Goal: Information Seeking & Learning: Learn about a topic

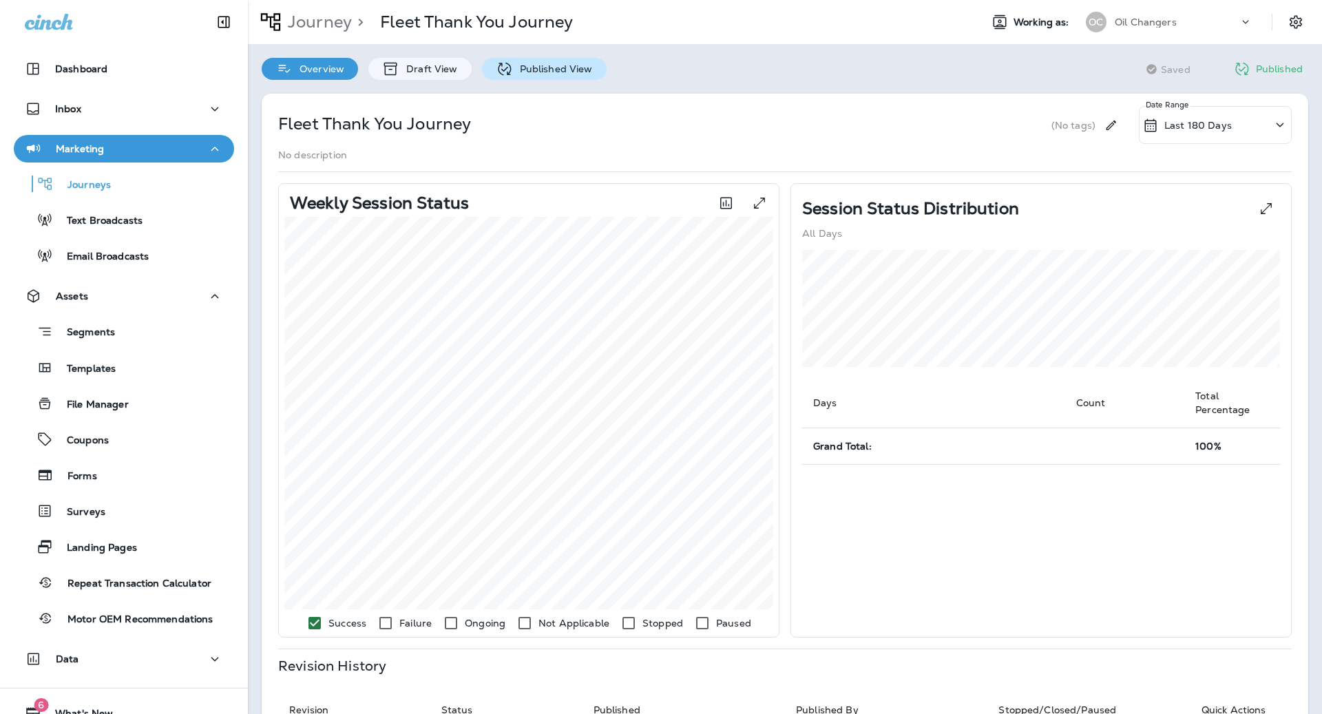
click at [532, 63] on p "Published View" at bounding box center [553, 68] width 80 height 11
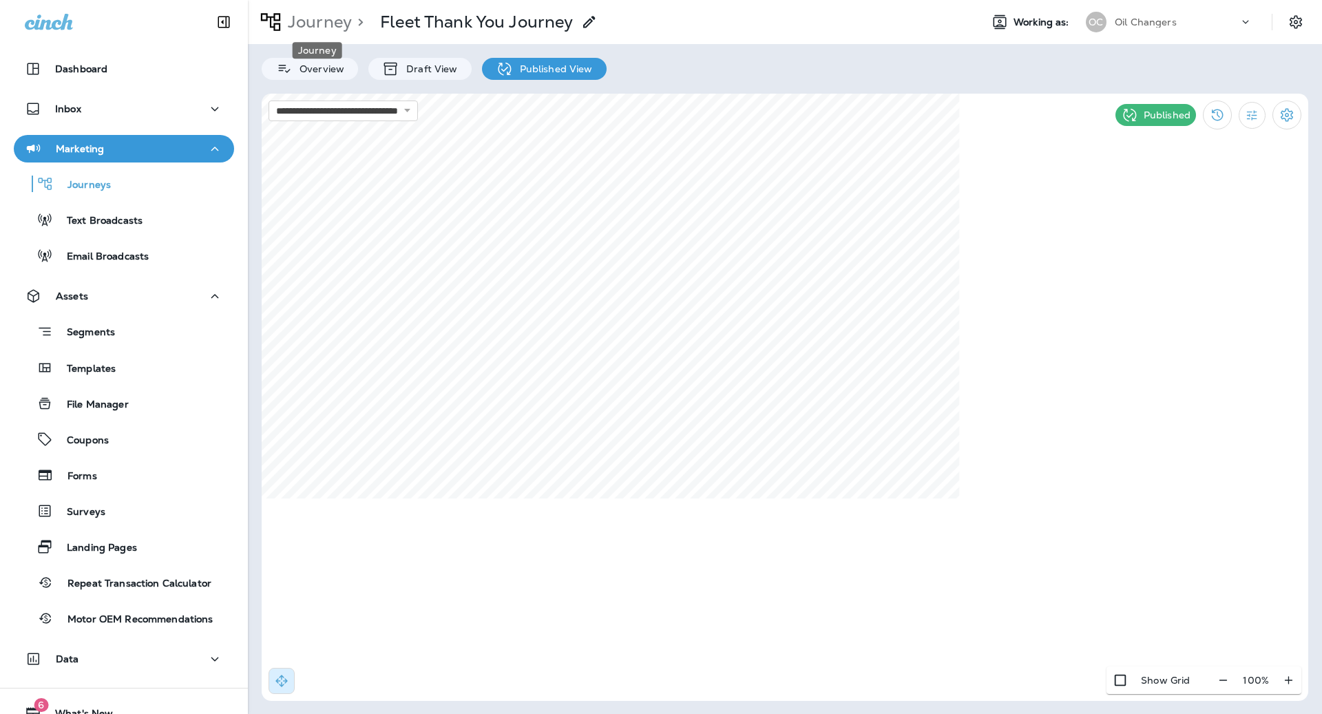
click at [330, 27] on p "Journey" at bounding box center [317, 22] width 70 height 21
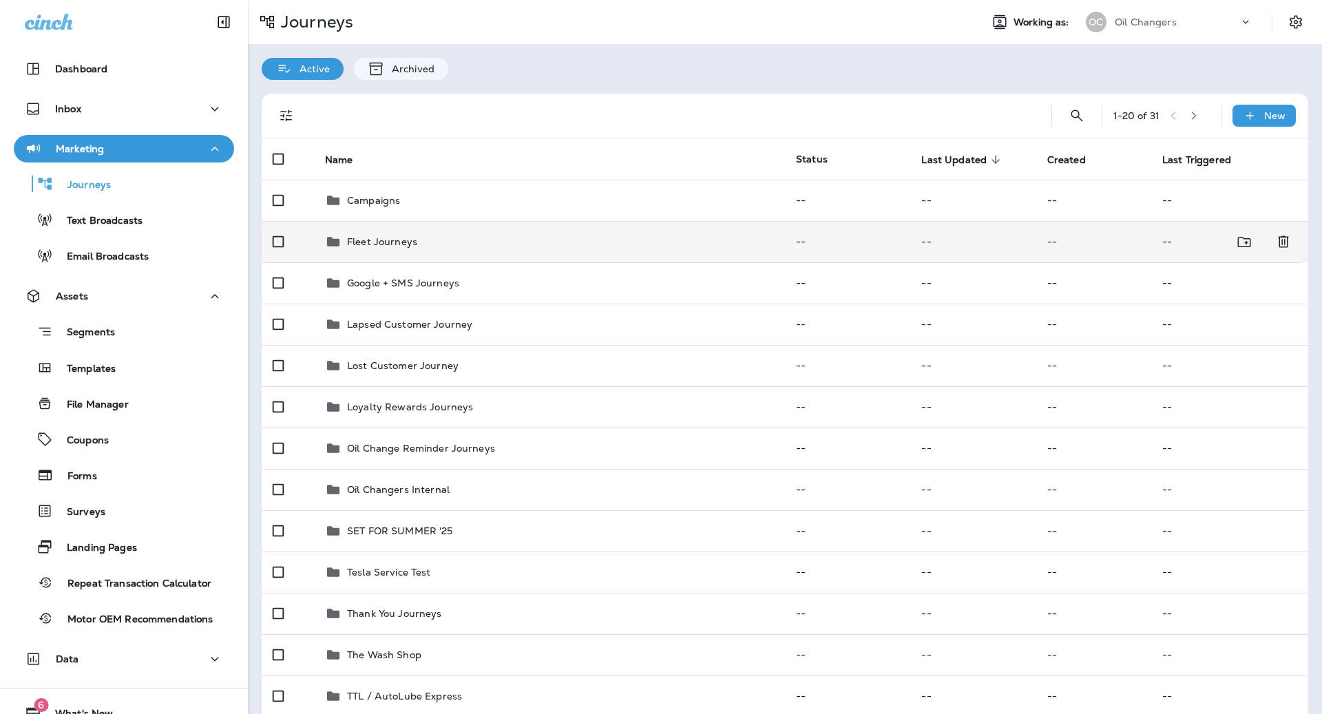
click at [450, 234] on div "Fleet Journeys" at bounding box center [549, 241] width 449 height 17
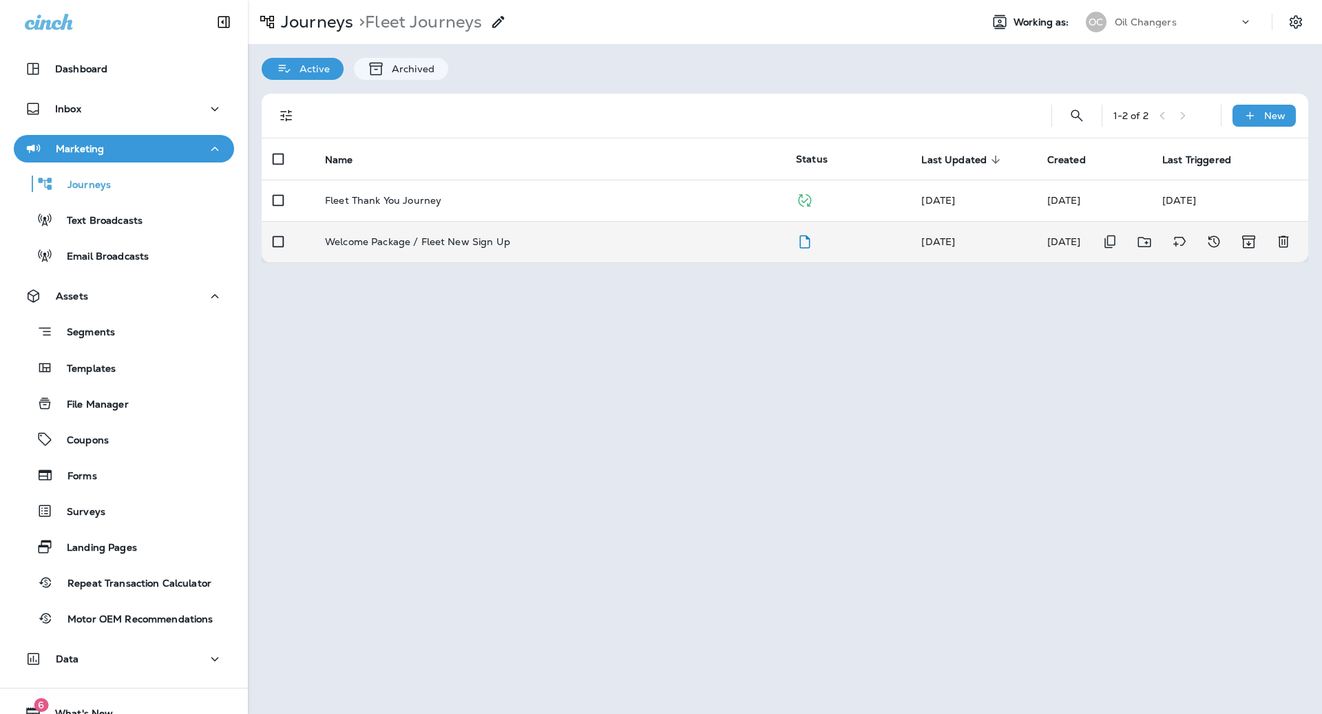
click at [497, 242] on p "Welcome Package / Fleet New Sign Up" at bounding box center [417, 241] width 185 height 11
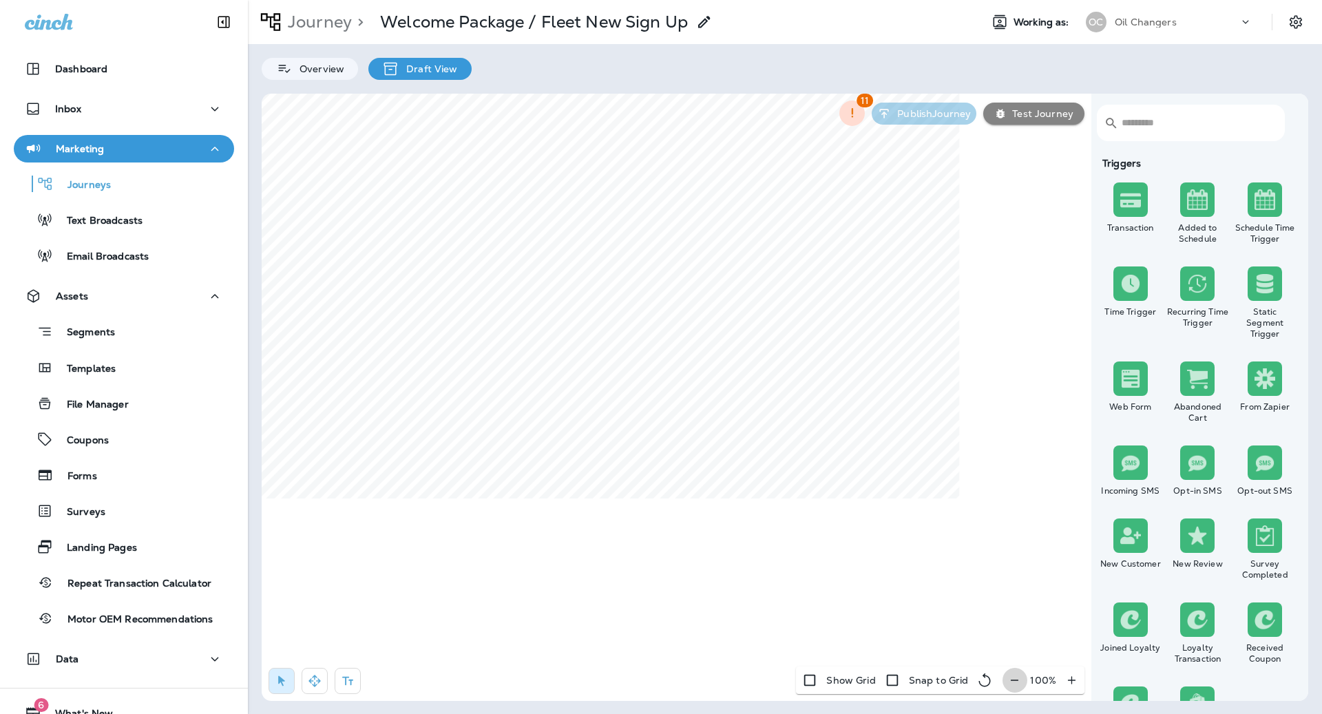
click at [1015, 676] on icon "button" at bounding box center [1014, 680] width 14 height 14
click at [1015, 676] on icon "button" at bounding box center [1020, 680] width 14 height 14
click at [841, 438] on div "**********" at bounding box center [764, 442] width 224 height 29
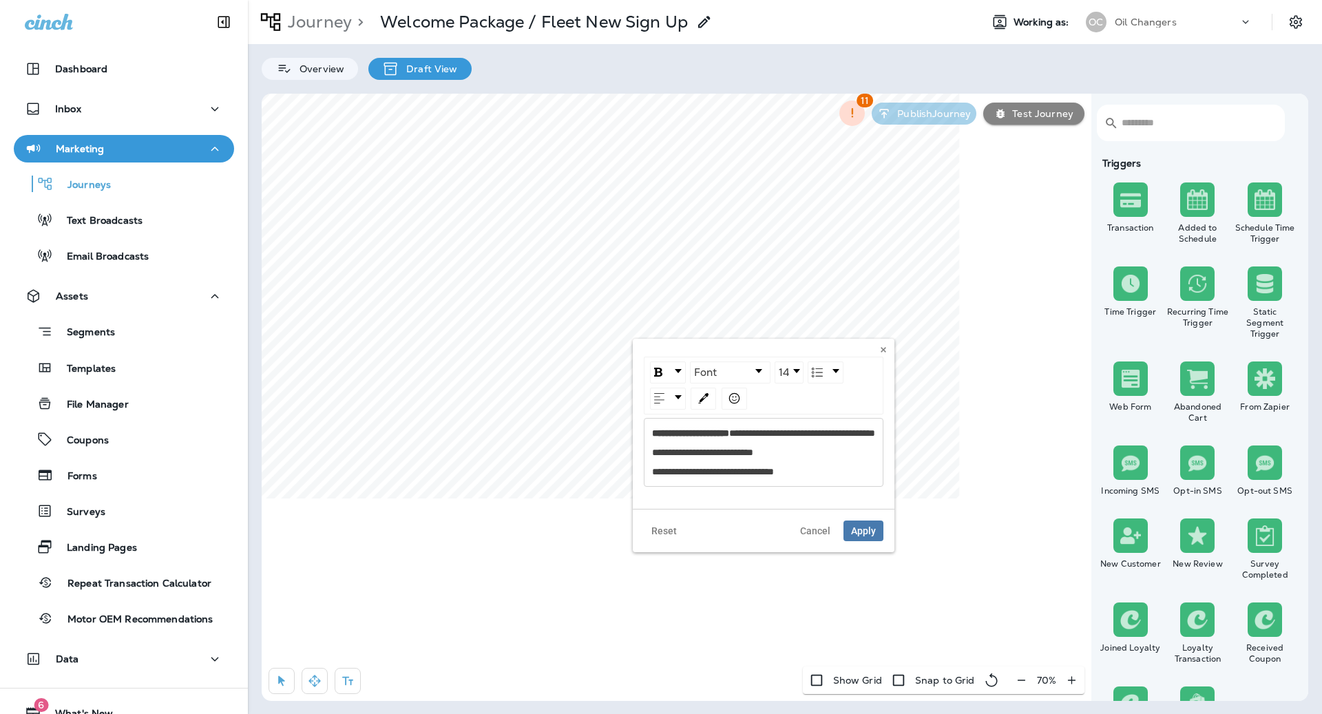
click at [775, 460] on span "**********" at bounding box center [763, 452] width 223 height 48
click at [656, 370] on img "rdw-dropdown" at bounding box center [658, 372] width 8 height 9
click at [668, 419] on img "rdw-dropdown" at bounding box center [668, 424] width 11 height 11
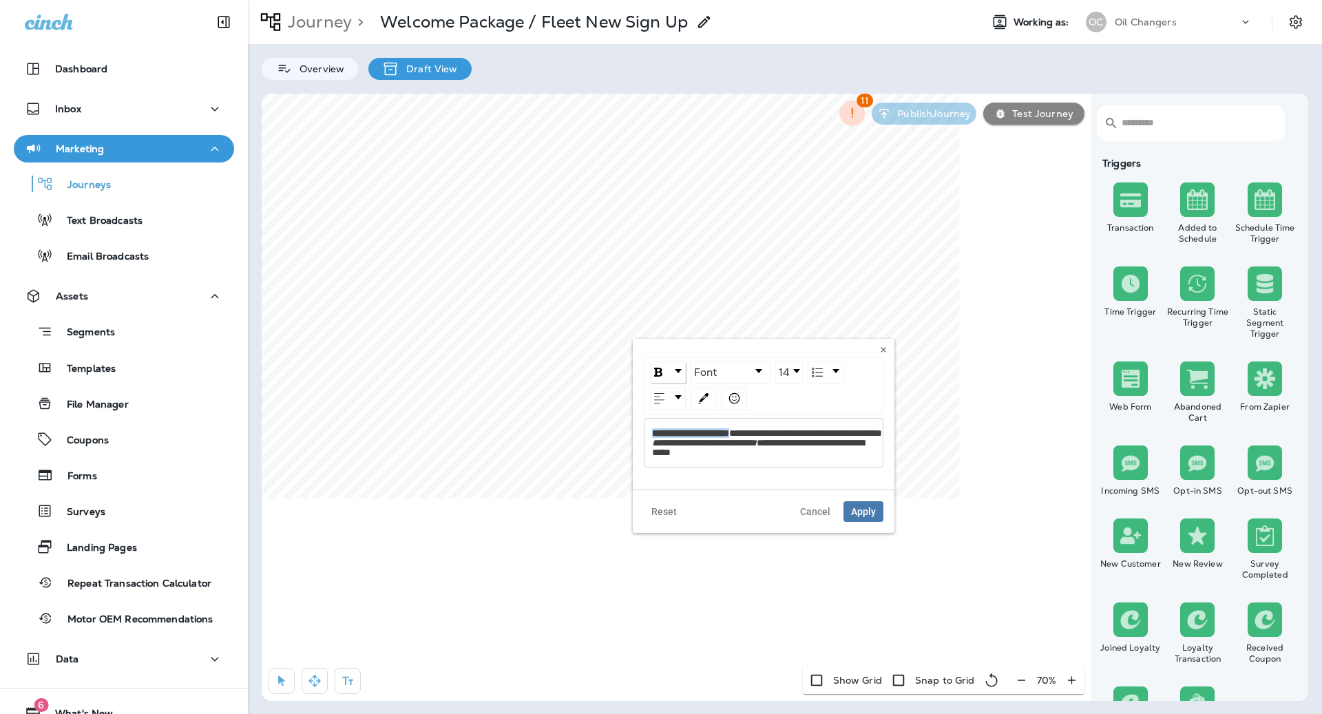
click at [666, 372] on link "rdw-dropdown" at bounding box center [668, 372] width 34 height 21
click at [666, 394] on img "rdw-dropdown" at bounding box center [668, 396] width 8 height 9
click at [867, 516] on span "Apply" at bounding box center [863, 512] width 25 height 10
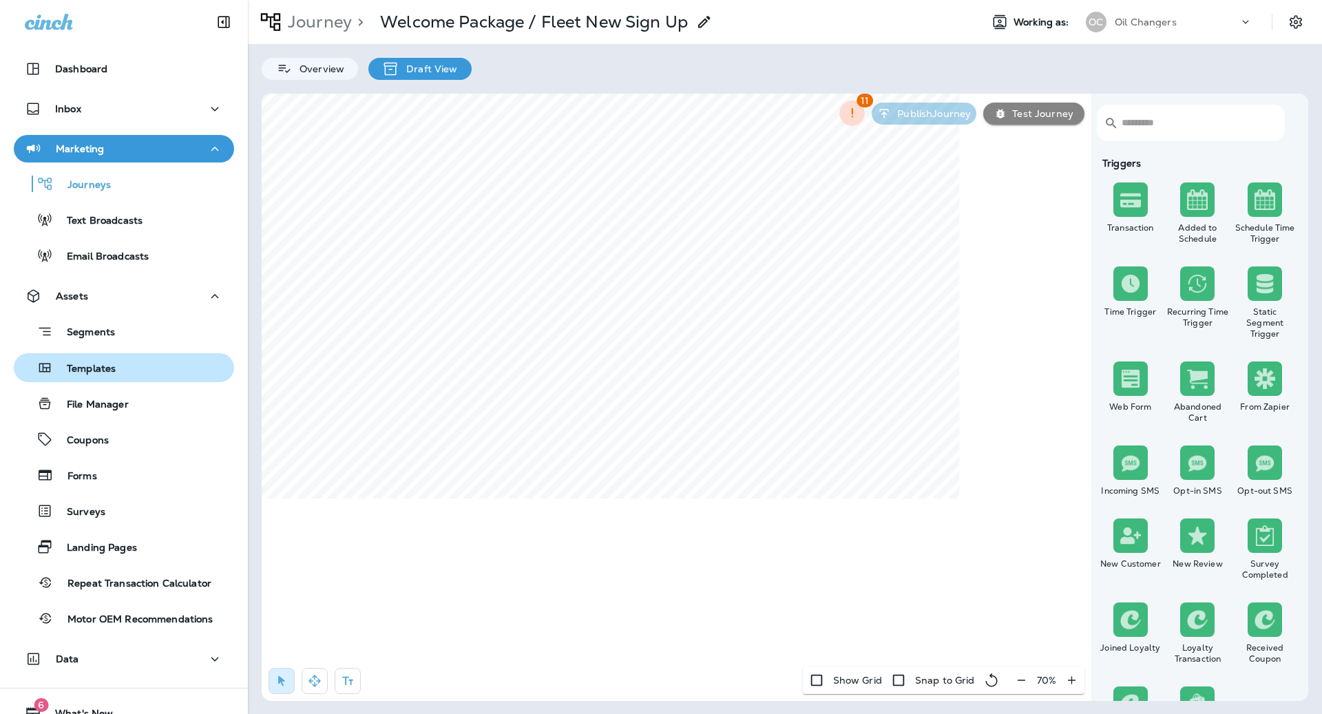
click at [140, 364] on div "Templates" at bounding box center [123, 367] width 209 height 21
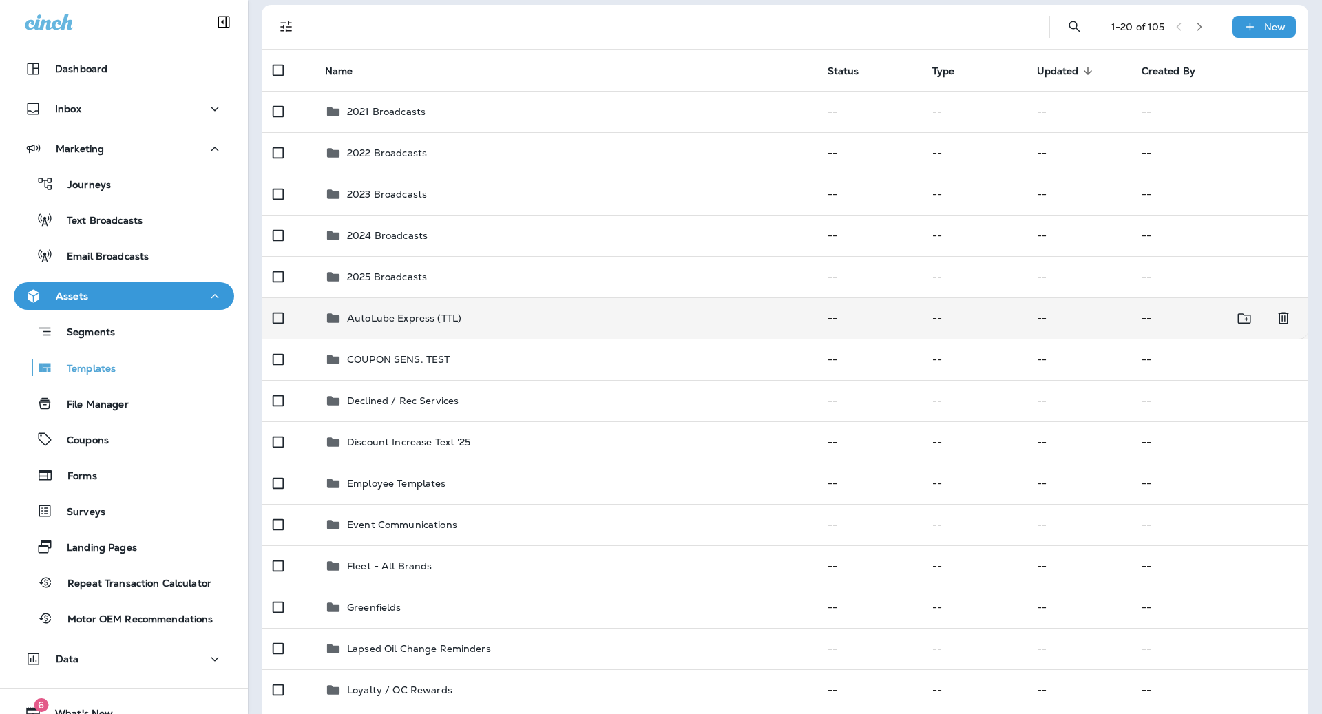
scroll to position [131, 0]
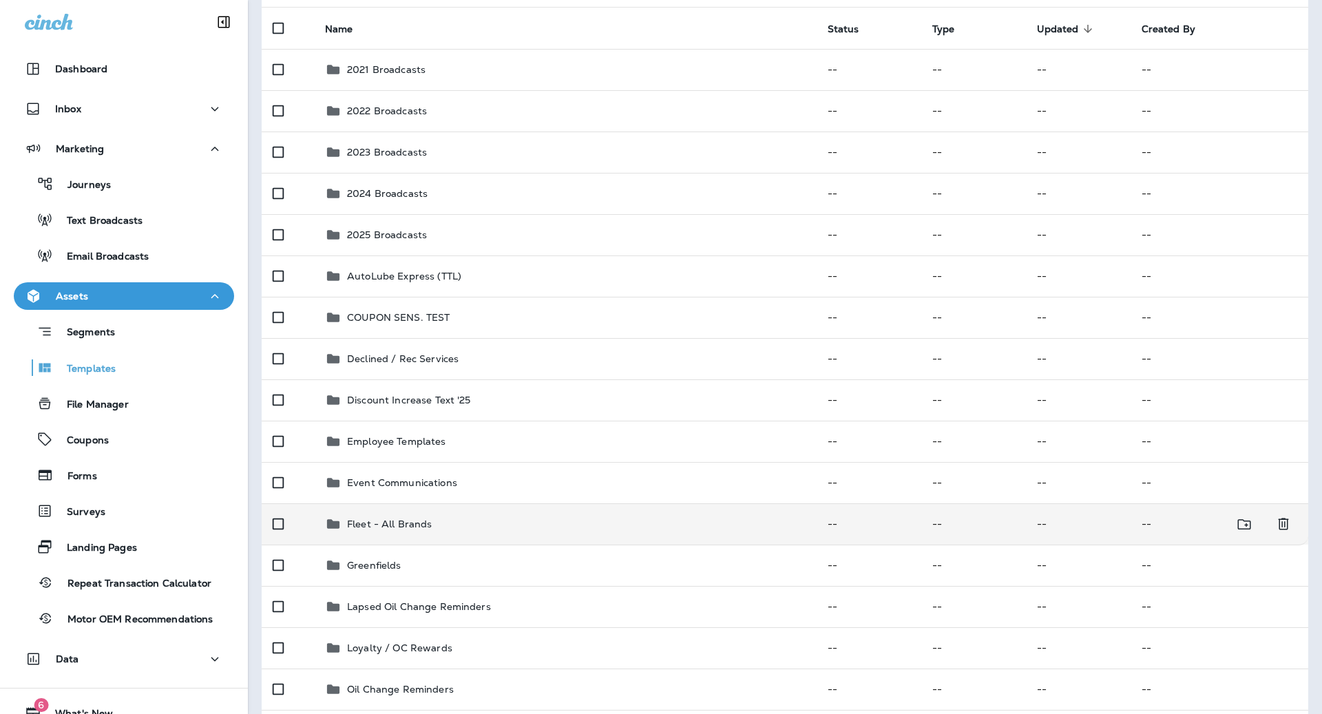
click at [427, 524] on p "Fleet - All Brands" at bounding box center [389, 523] width 85 height 11
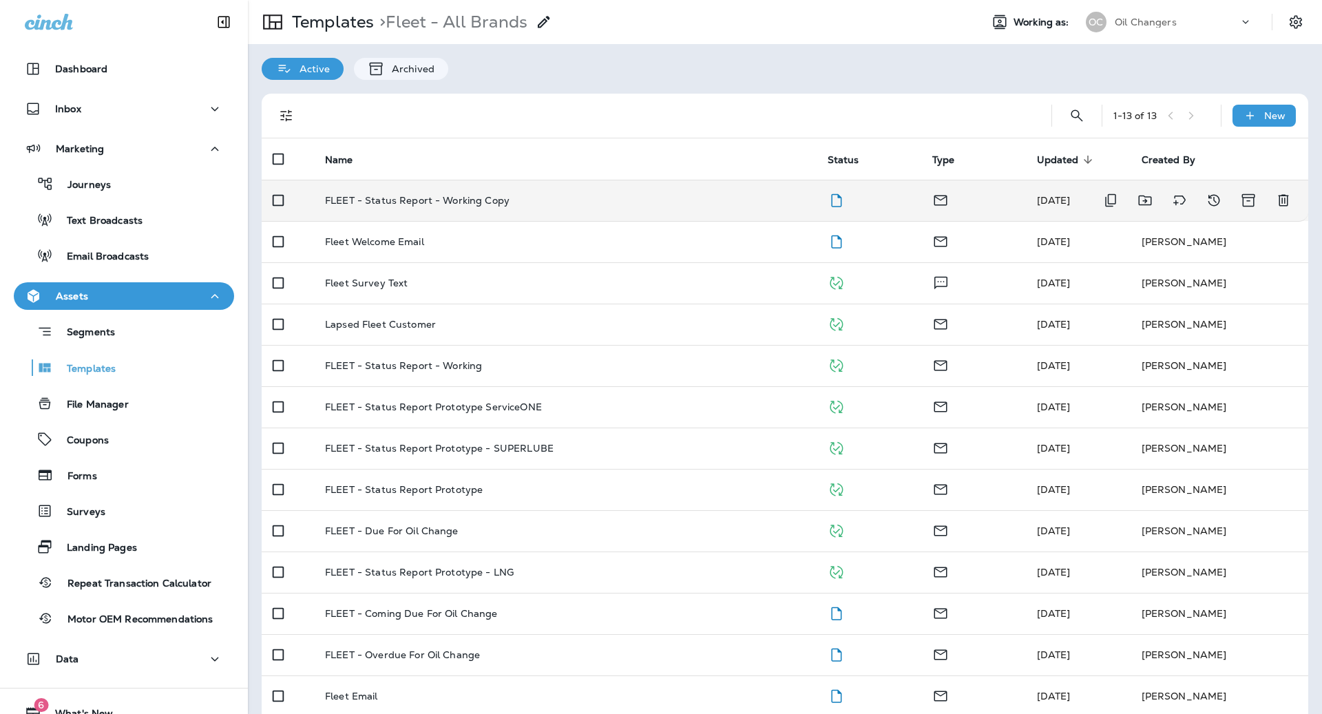
click at [557, 210] on td "FLEET - Status Report - Working Copy" at bounding box center [565, 200] width 503 height 41
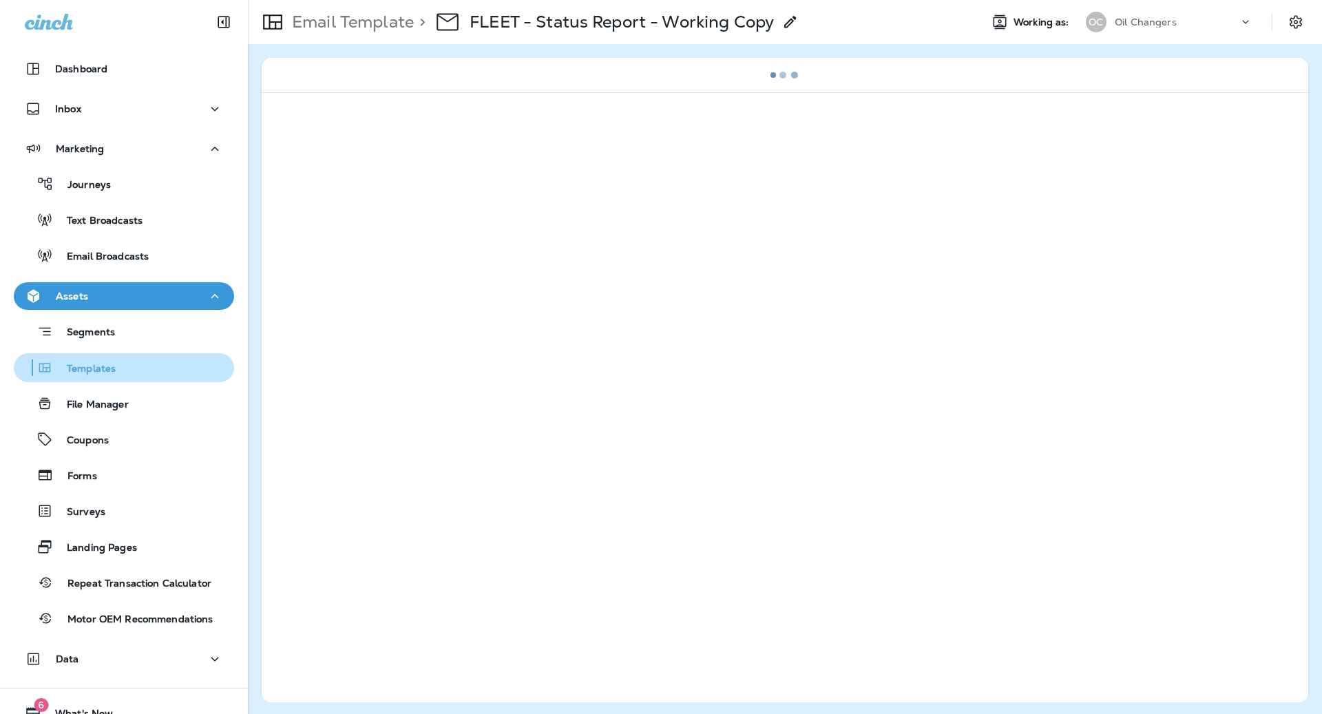
click at [114, 370] on p "Templates" at bounding box center [84, 369] width 63 height 13
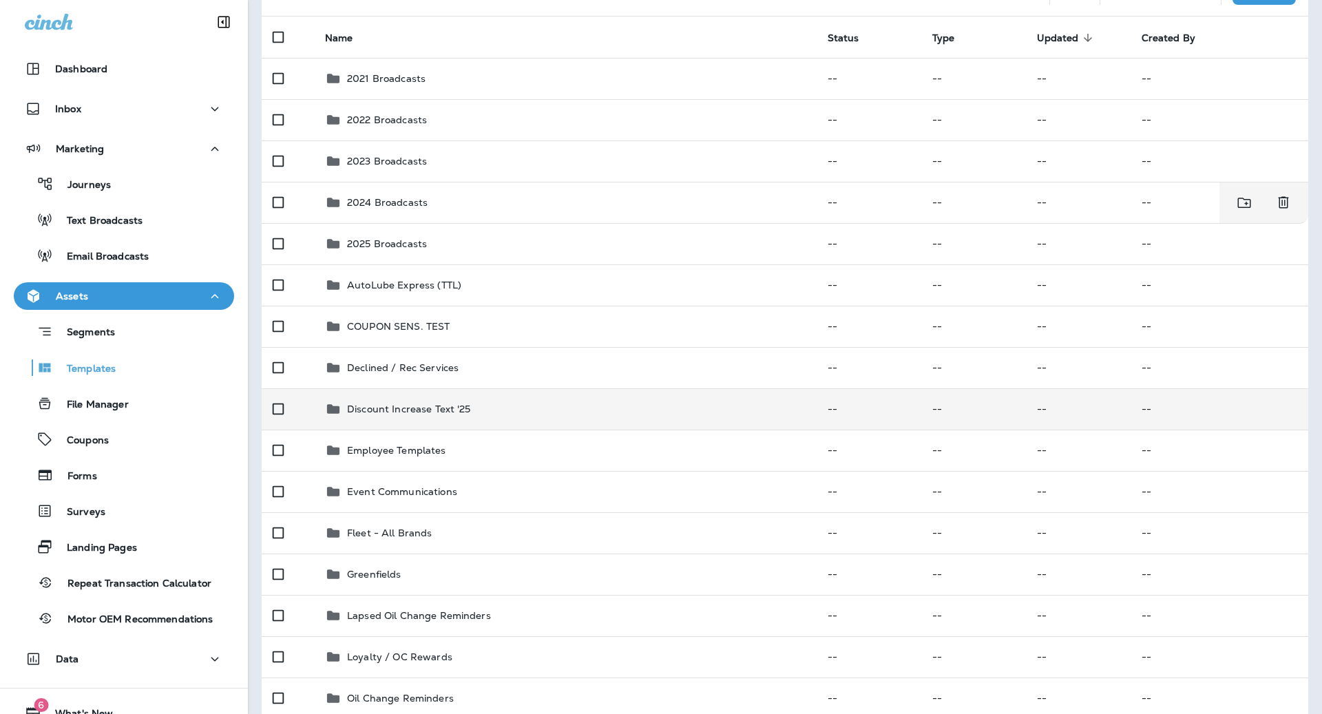
scroll to position [123, 0]
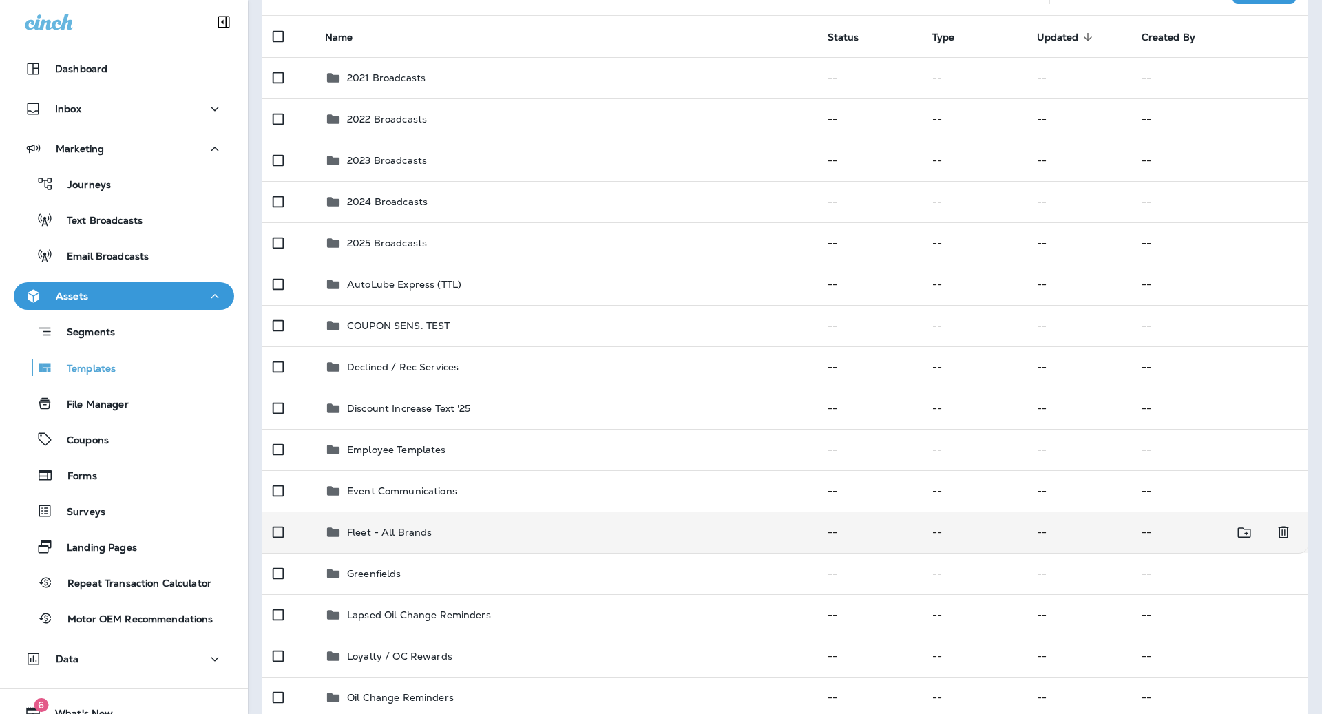
click at [473, 527] on div "Fleet - All Brands" at bounding box center [565, 532] width 481 height 17
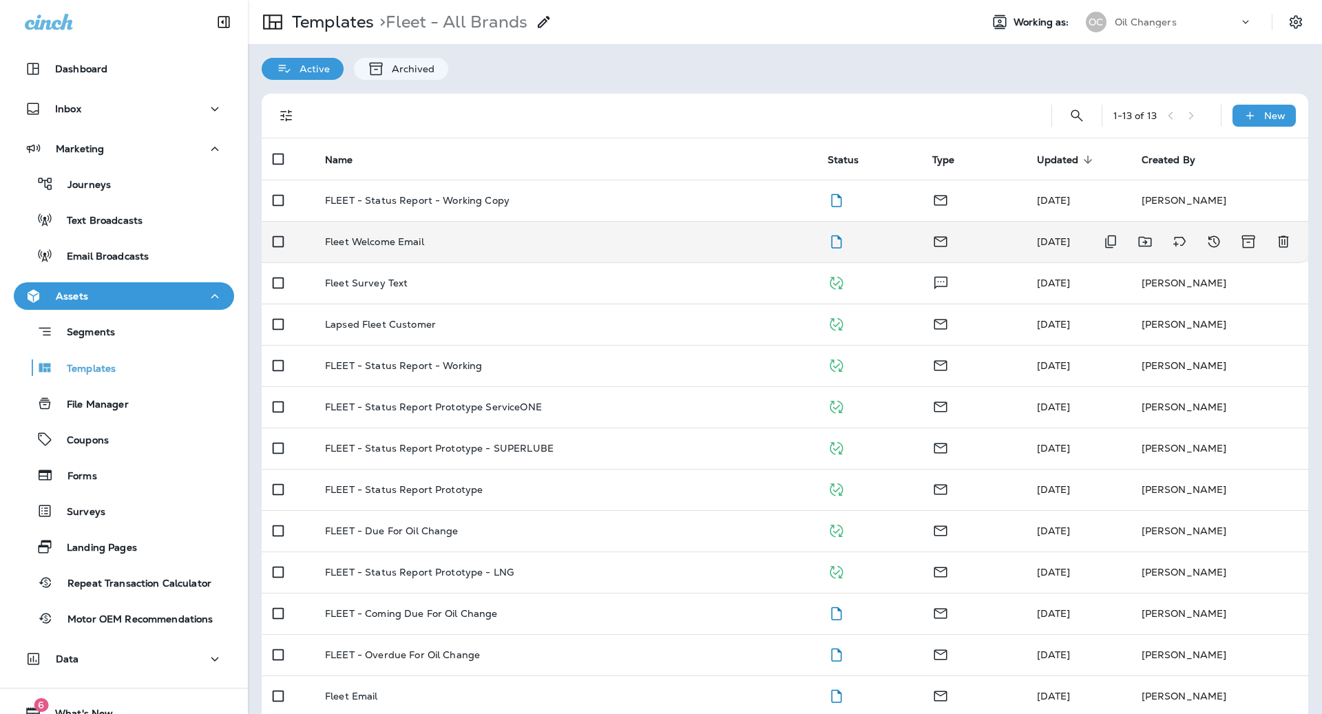
click at [500, 257] on td "Fleet Welcome Email" at bounding box center [565, 241] width 503 height 41
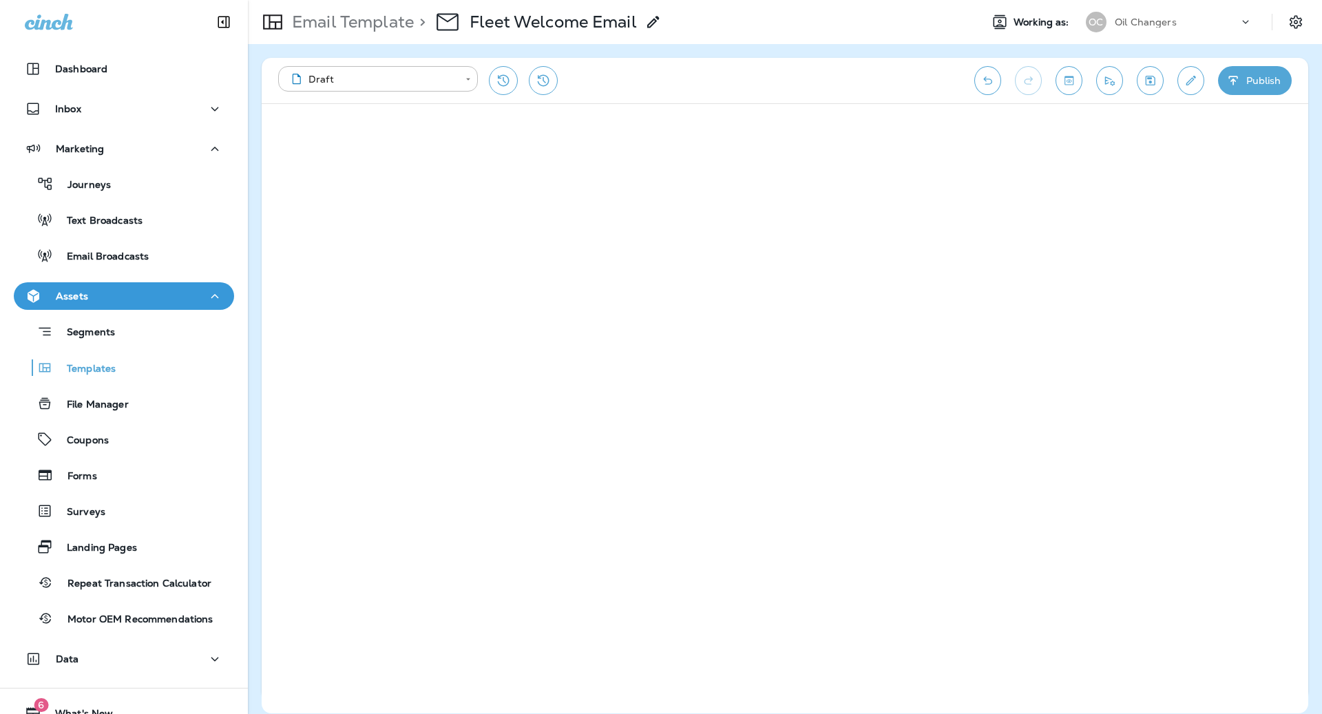
click at [1071, 83] on icon "Toggle preview" at bounding box center [1069, 81] width 14 height 14
click at [1102, 125] on input "text" at bounding box center [1185, 125] width 176 height 17
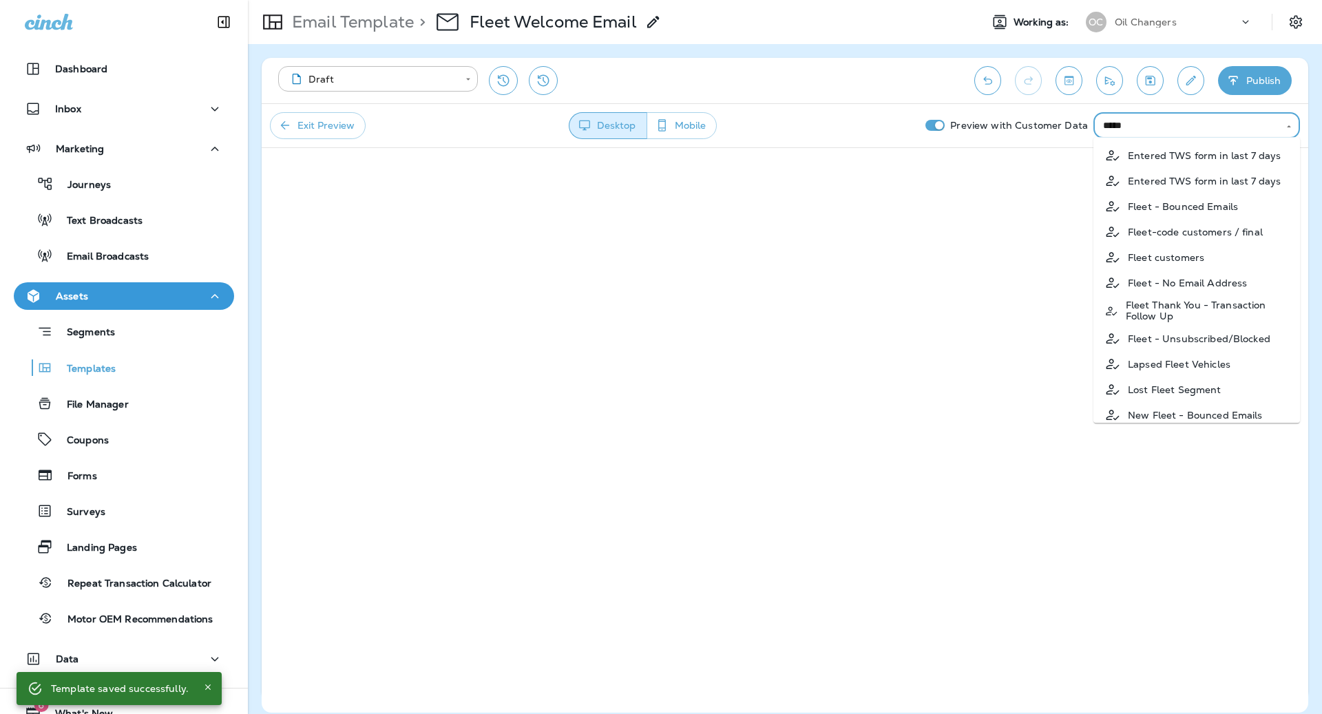
click at [1245, 235] on p "Fleet-code customers / final" at bounding box center [1195, 231] width 135 height 11
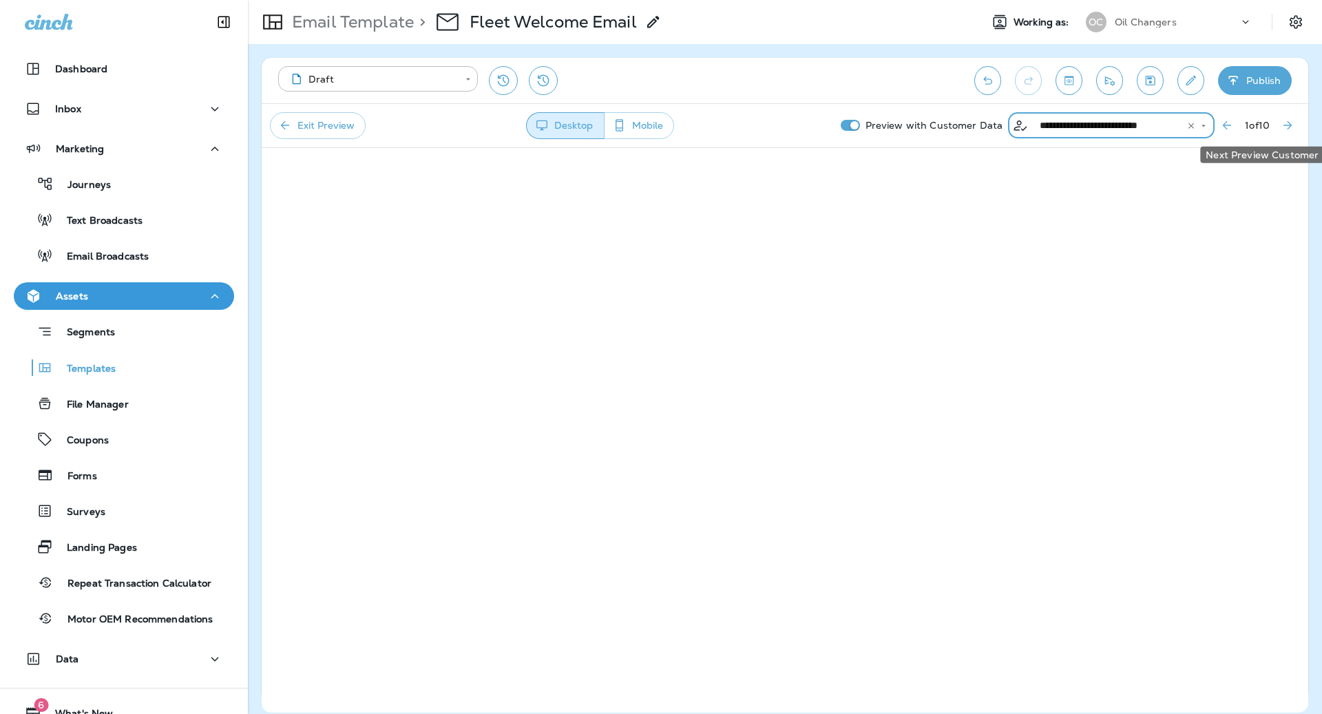
type input "**********"
click at [1287, 123] on icon "Next Preview Customer" at bounding box center [1288, 125] width 14 height 14
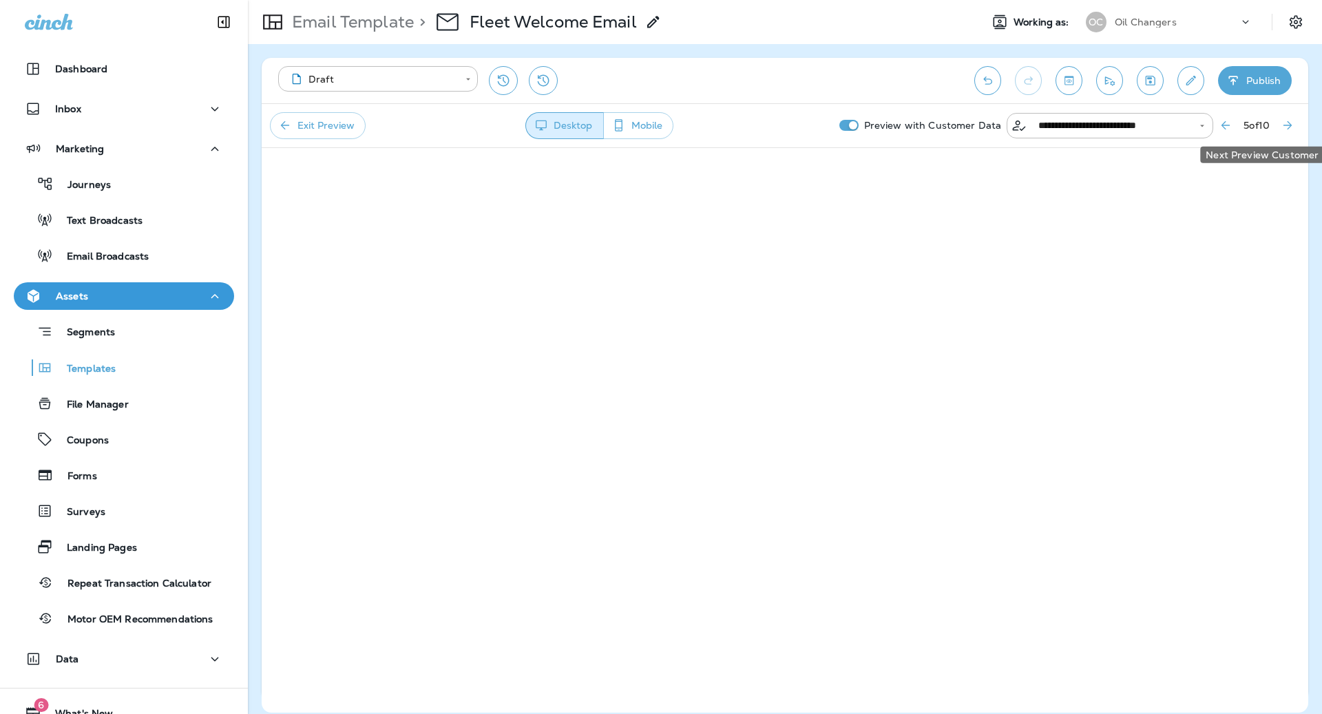
click at [1287, 123] on icon "Next Preview Customer" at bounding box center [1288, 125] width 14 height 14
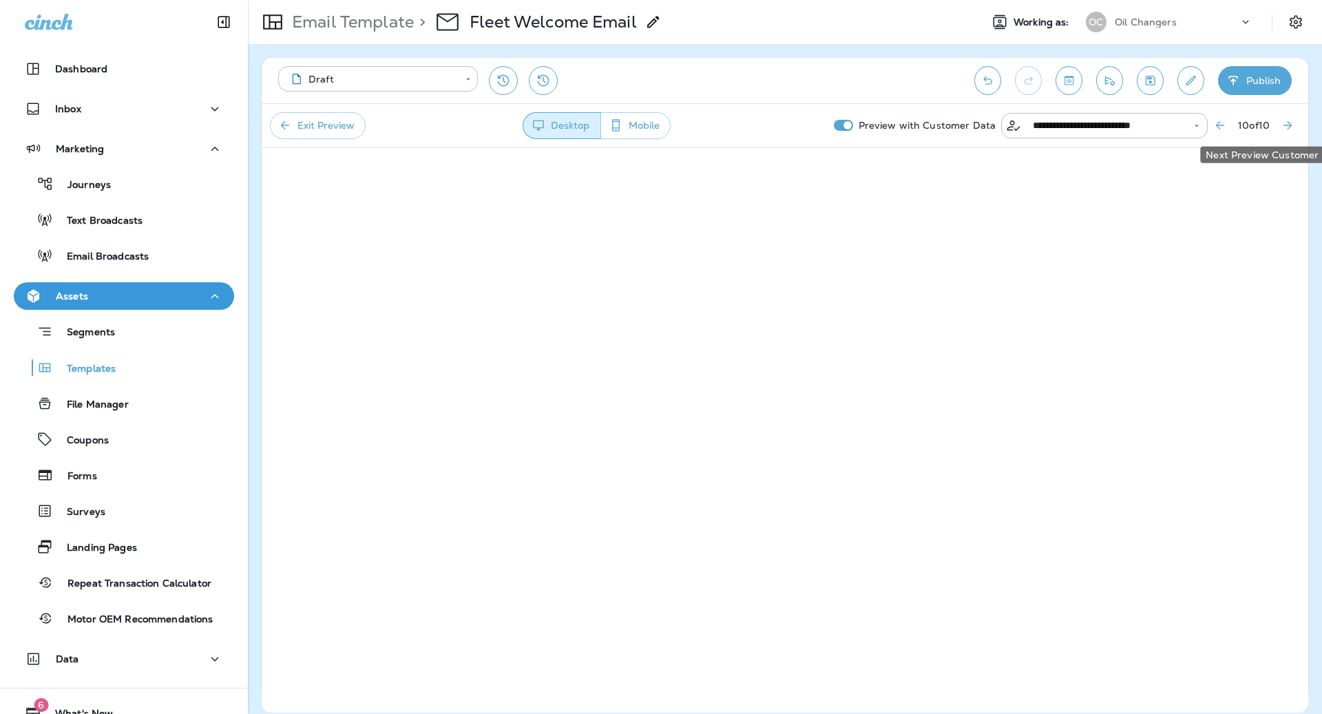
click at [1287, 123] on icon "Next Preview Customer" at bounding box center [1288, 125] width 14 height 14
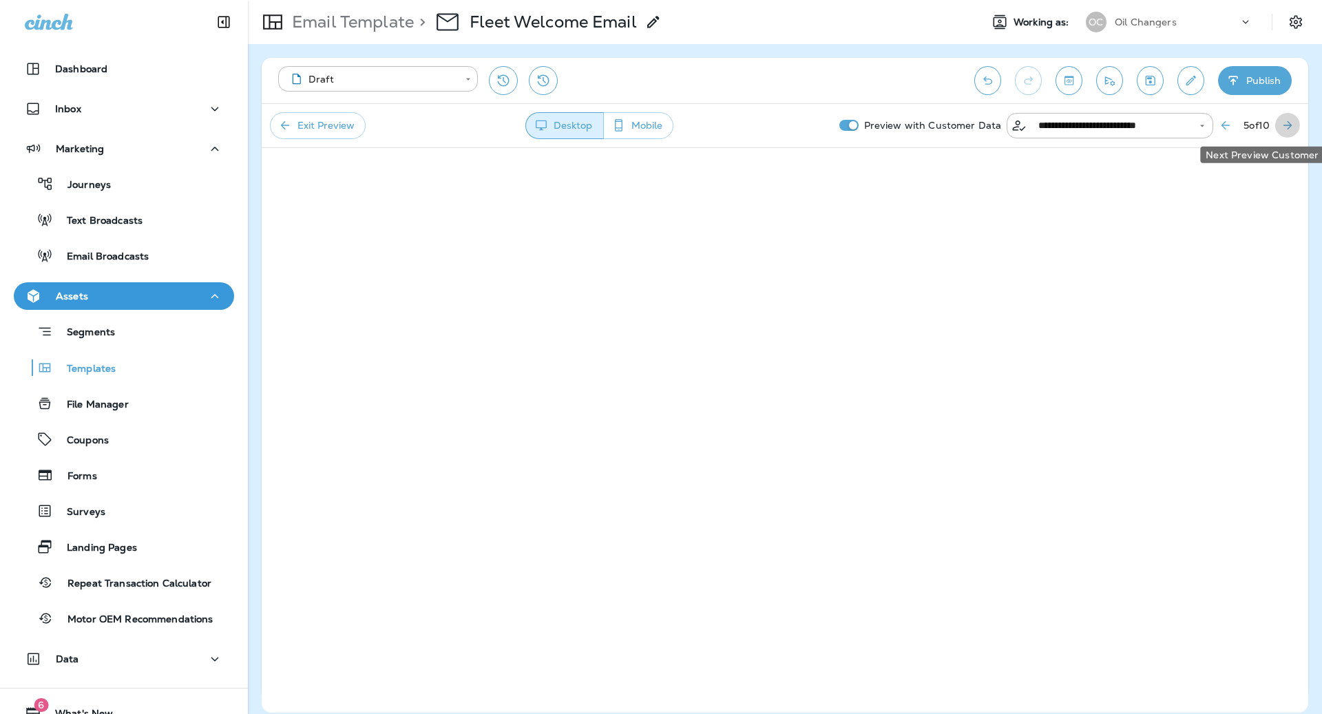
click at [1287, 123] on icon "Next Preview Customer" at bounding box center [1288, 125] width 14 height 14
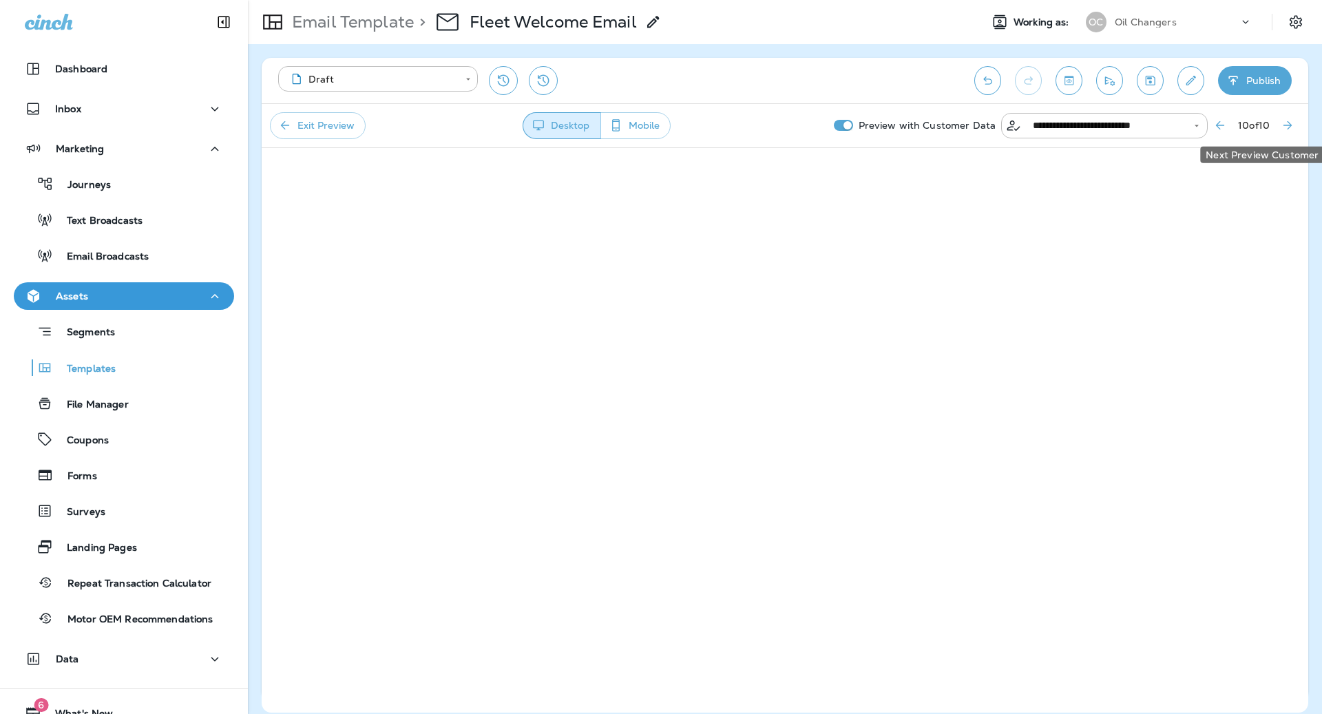
click at [1287, 123] on icon "Next Preview Customer" at bounding box center [1288, 125] width 14 height 14
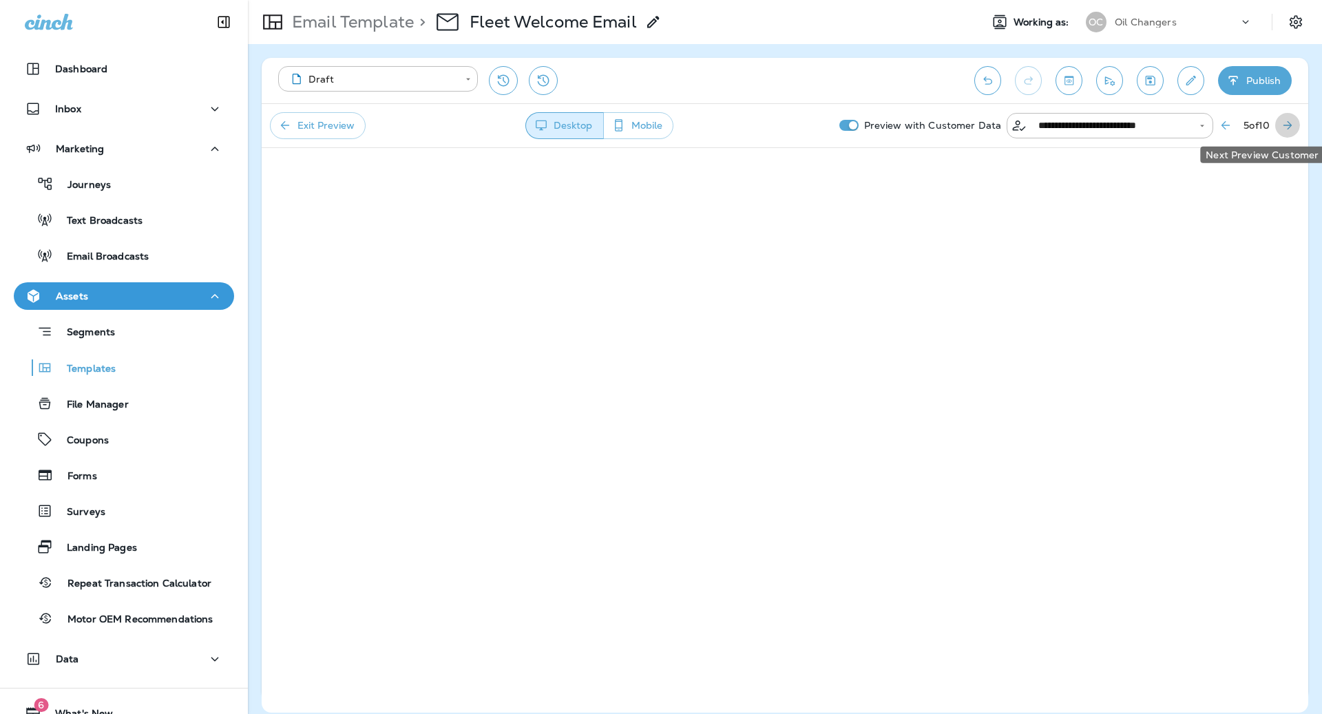
click at [1287, 123] on icon "Next Preview Customer" at bounding box center [1288, 125] width 14 height 14
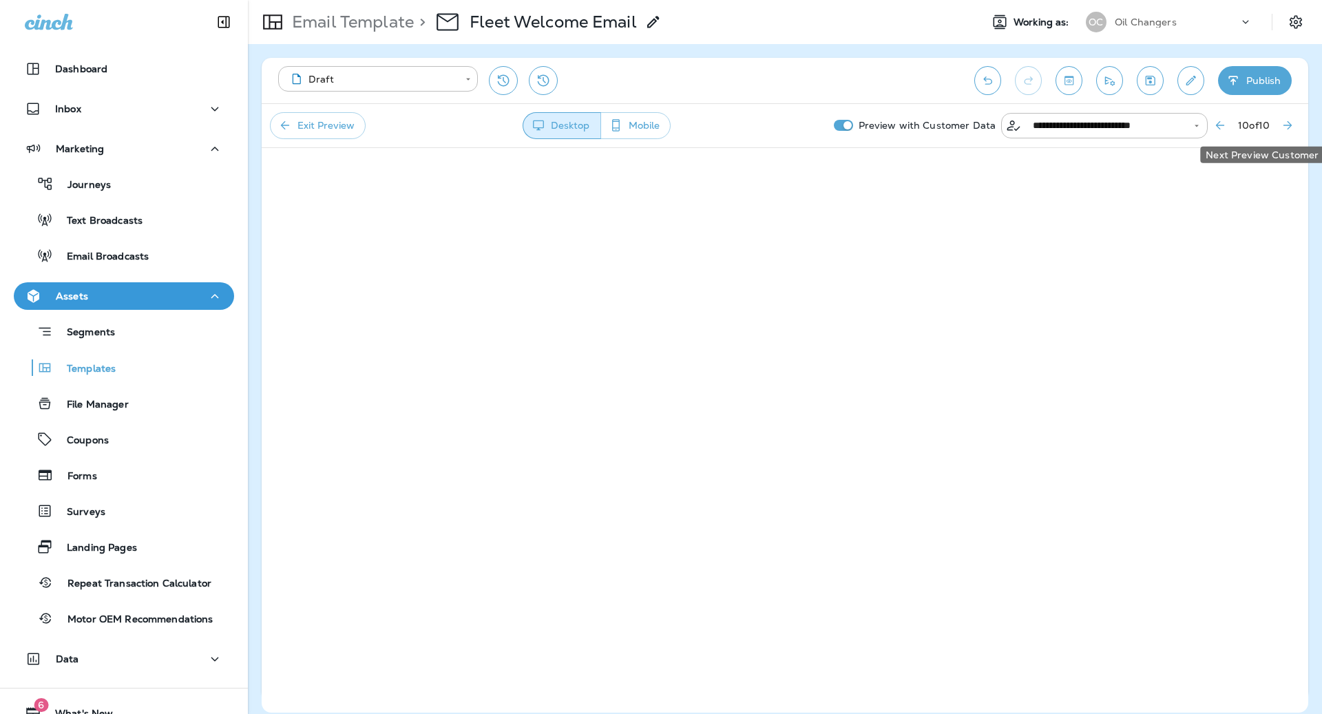
click at [1287, 123] on icon "Next Preview Customer" at bounding box center [1288, 125] width 14 height 14
click at [345, 132] on button "Exit Preview" at bounding box center [318, 125] width 96 height 27
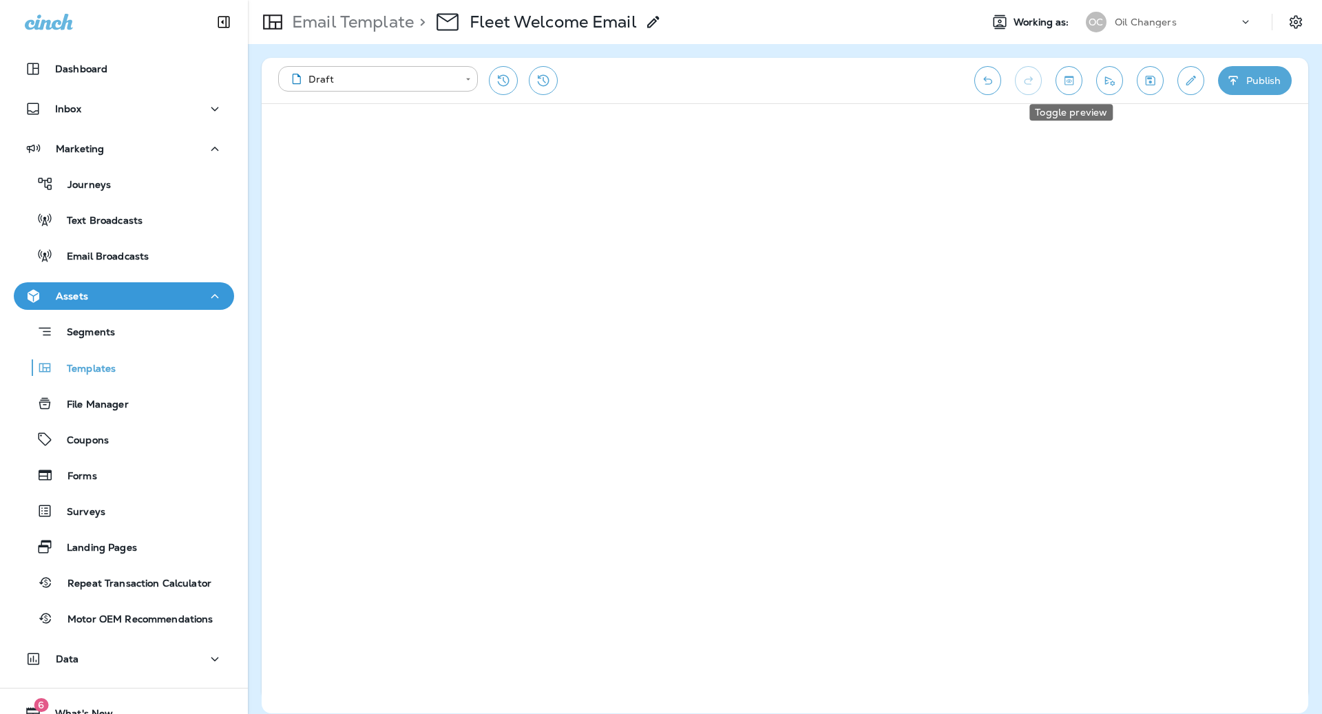
click at [1068, 86] on icon "Toggle preview" at bounding box center [1069, 81] width 14 height 14
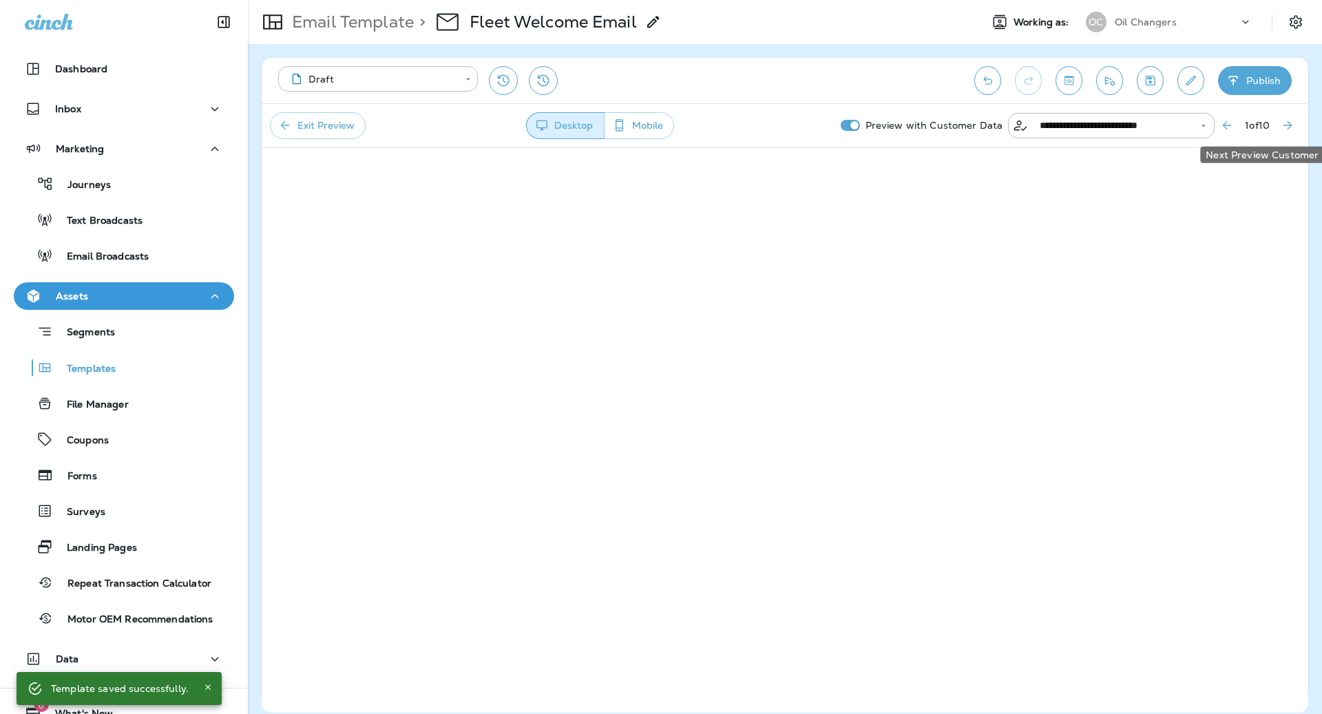
click at [1294, 125] on icon "Next Preview Customer" at bounding box center [1288, 125] width 14 height 14
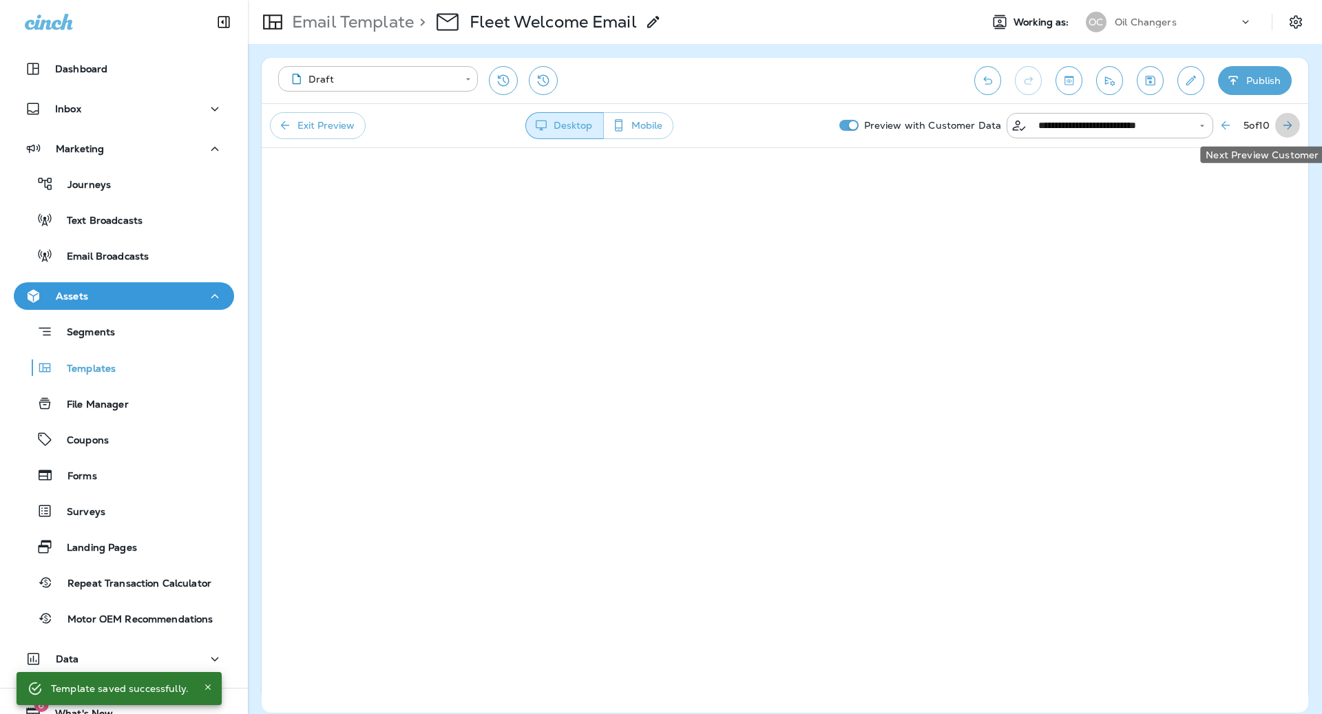
click at [1294, 125] on icon "Next Preview Customer" at bounding box center [1288, 125] width 14 height 14
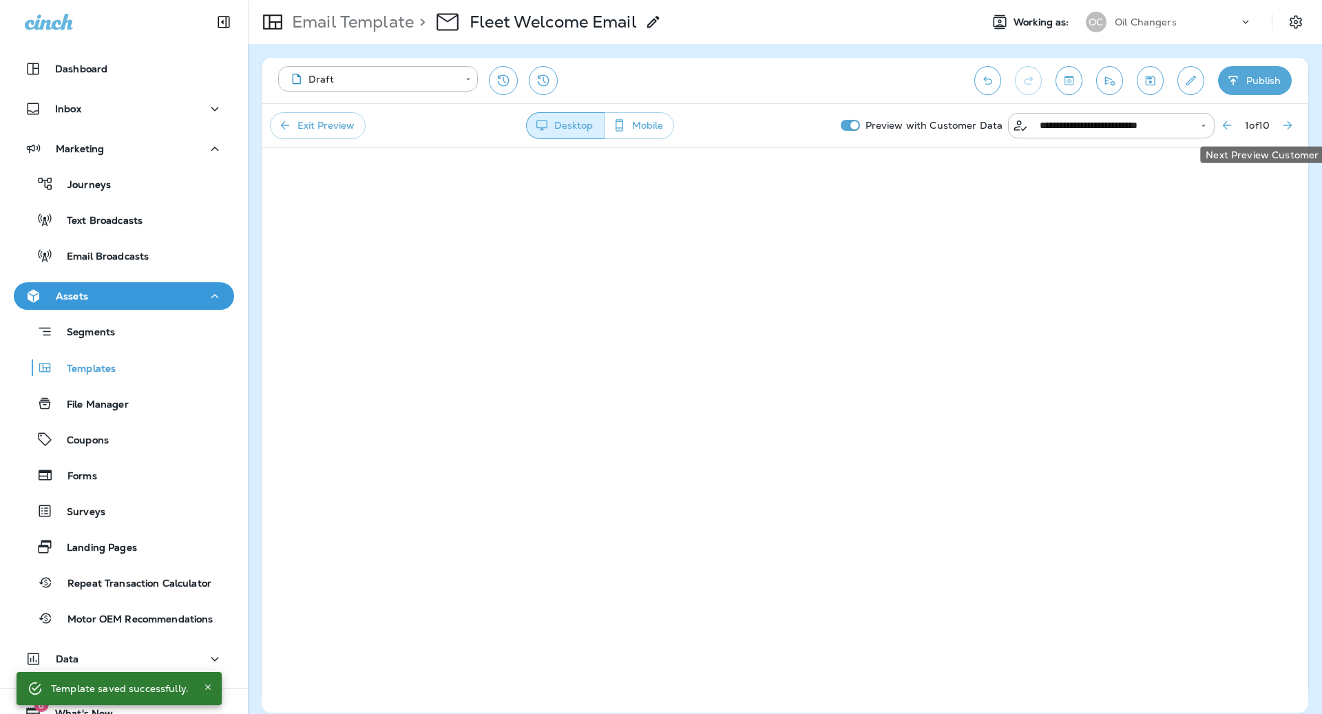
click at [1294, 125] on icon "Next Preview Customer" at bounding box center [1288, 125] width 14 height 14
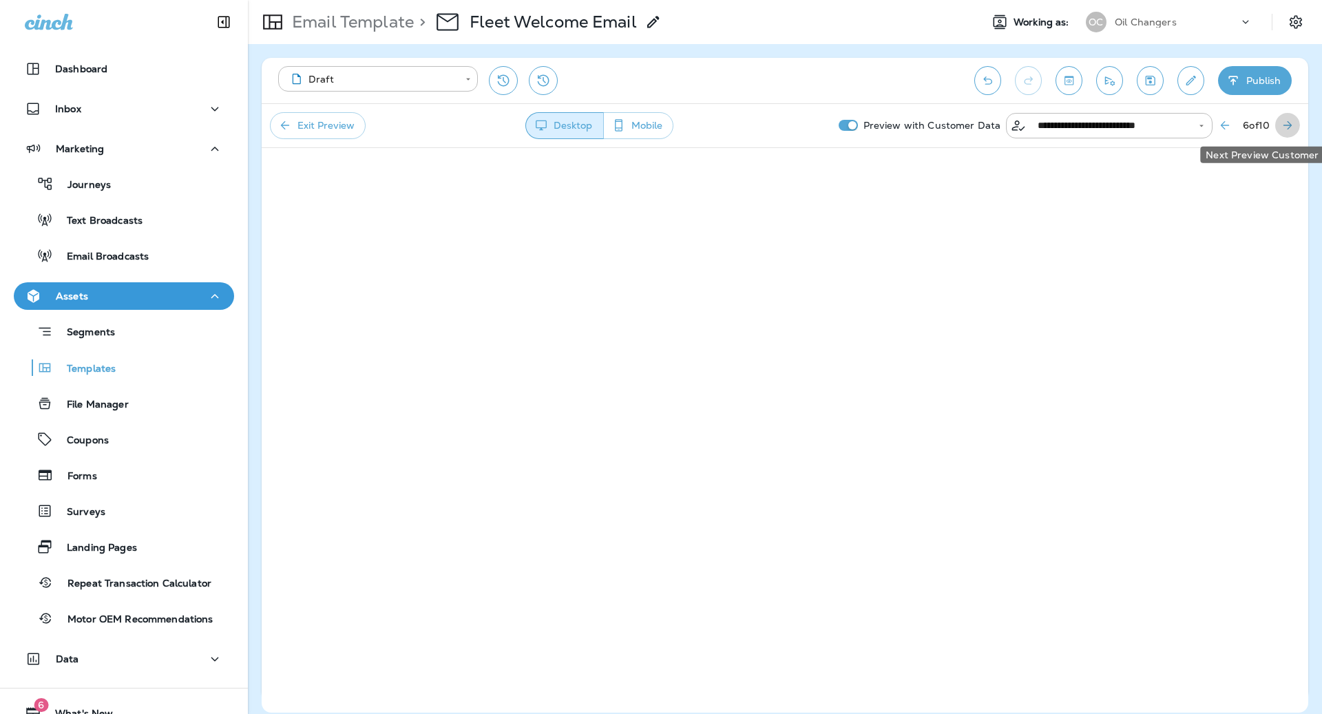
click at [1294, 125] on icon "Next Preview Customer" at bounding box center [1288, 125] width 14 height 14
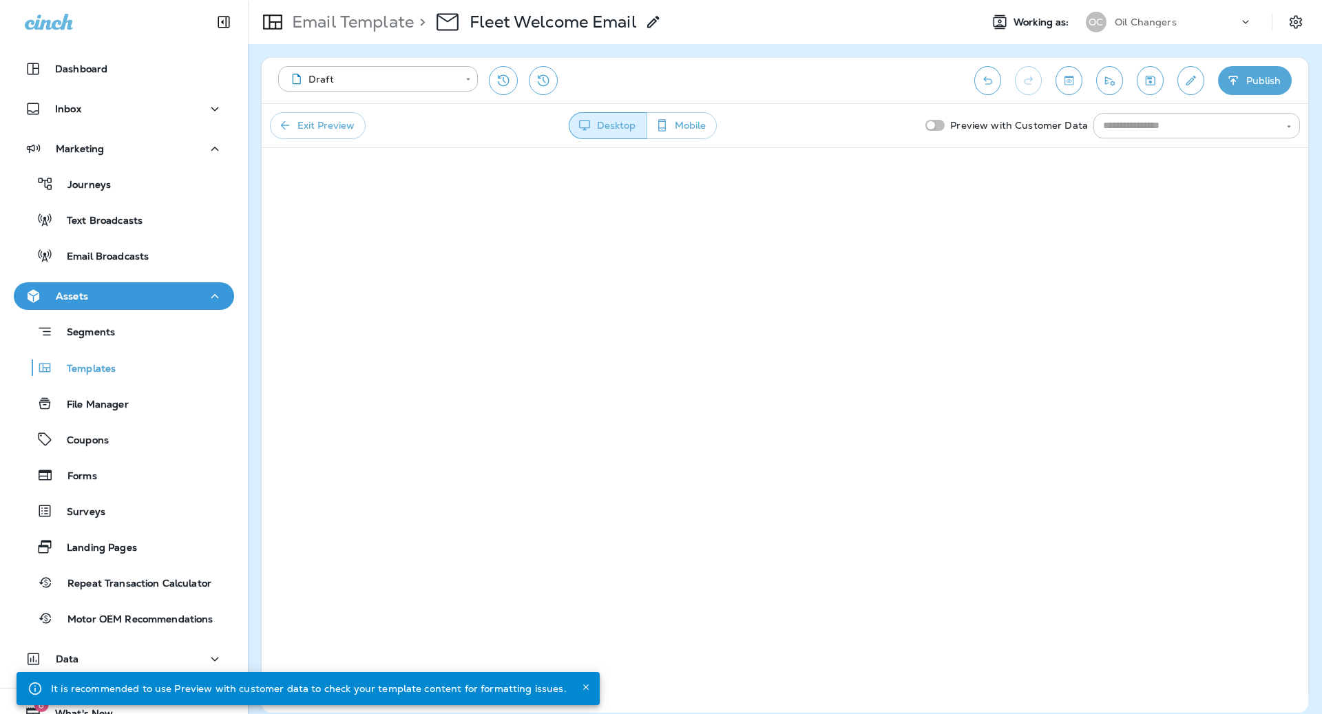
click at [1135, 128] on input "text" at bounding box center [1185, 125] width 176 height 17
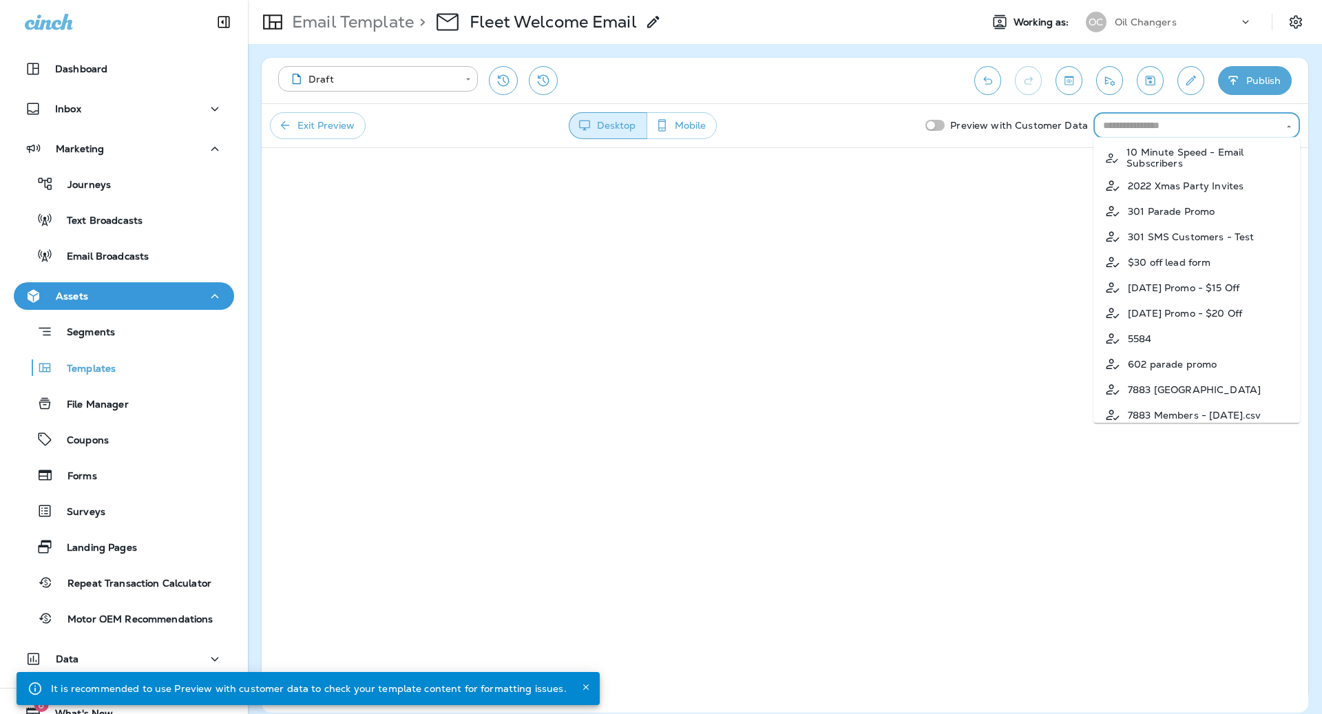
click at [315, 121] on button "Exit Preview" at bounding box center [318, 125] width 96 height 27
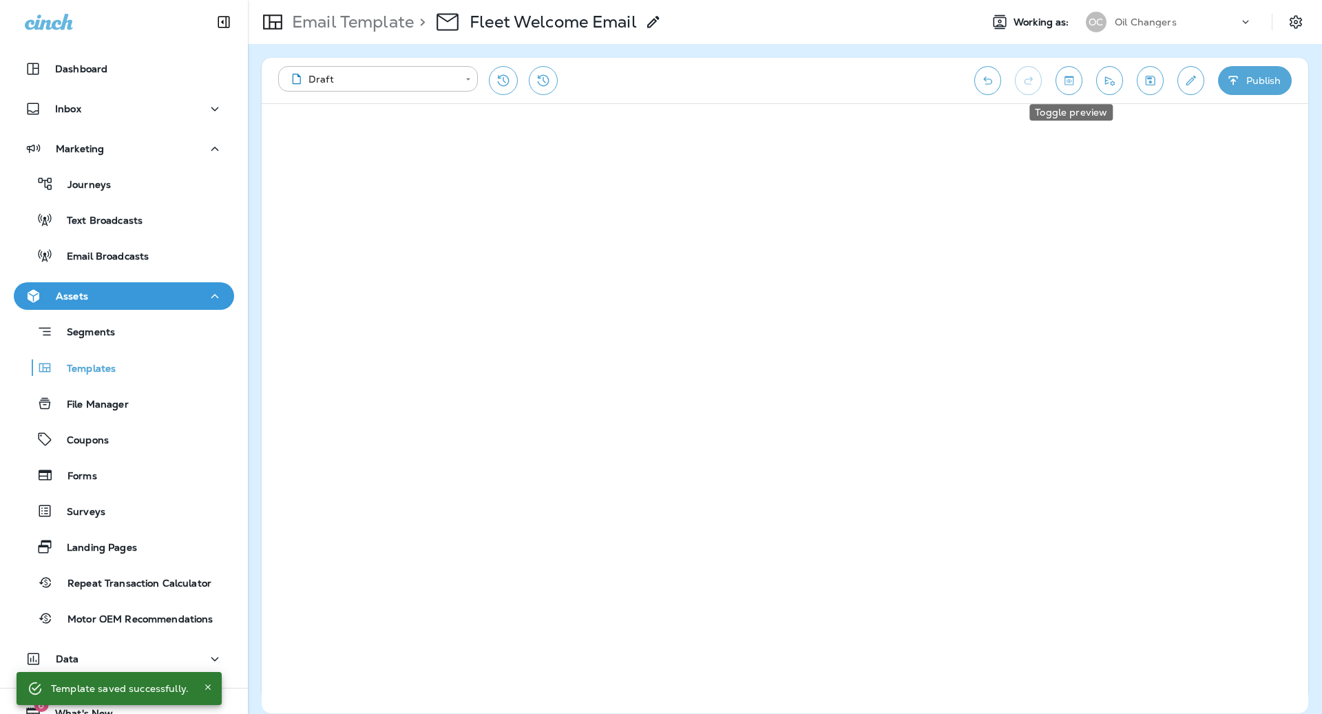
click at [1073, 83] on icon "Toggle preview" at bounding box center [1069, 81] width 14 height 14
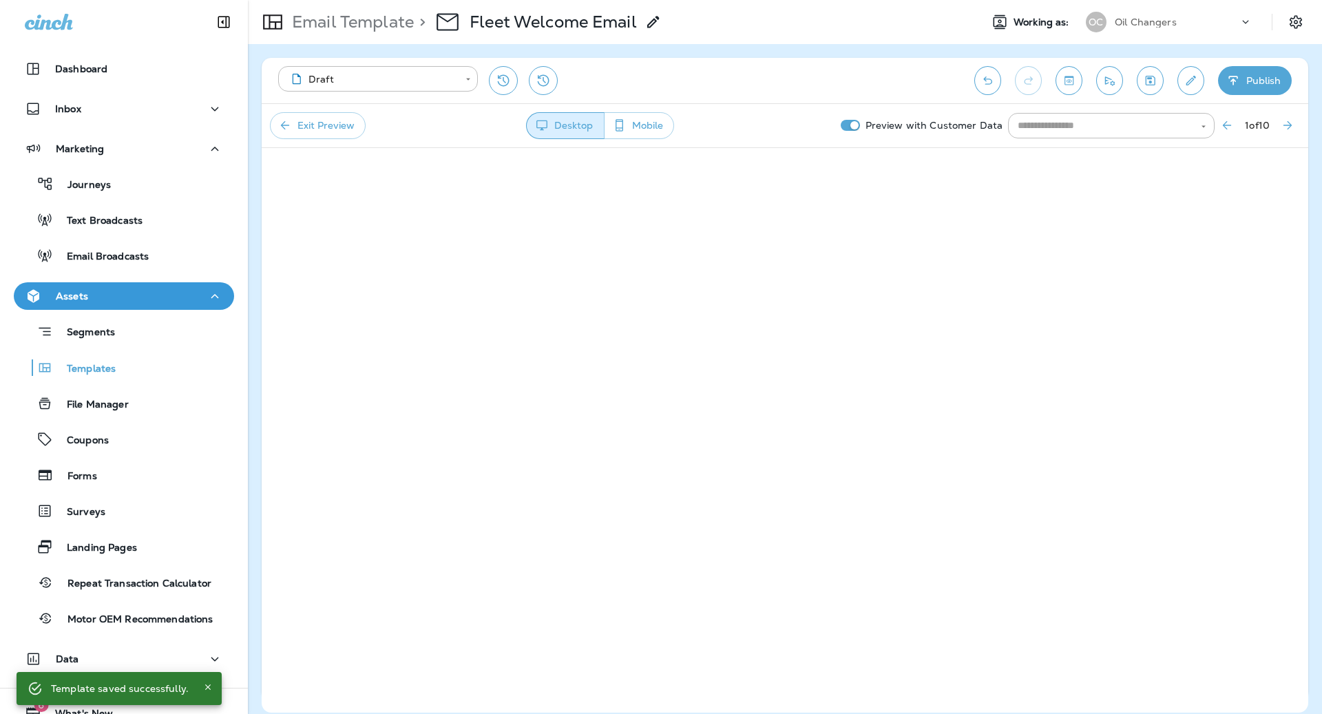
click at [1170, 148] on iframe at bounding box center [785, 430] width 1046 height 565
click at [1146, 122] on input "text" at bounding box center [1100, 125] width 176 height 17
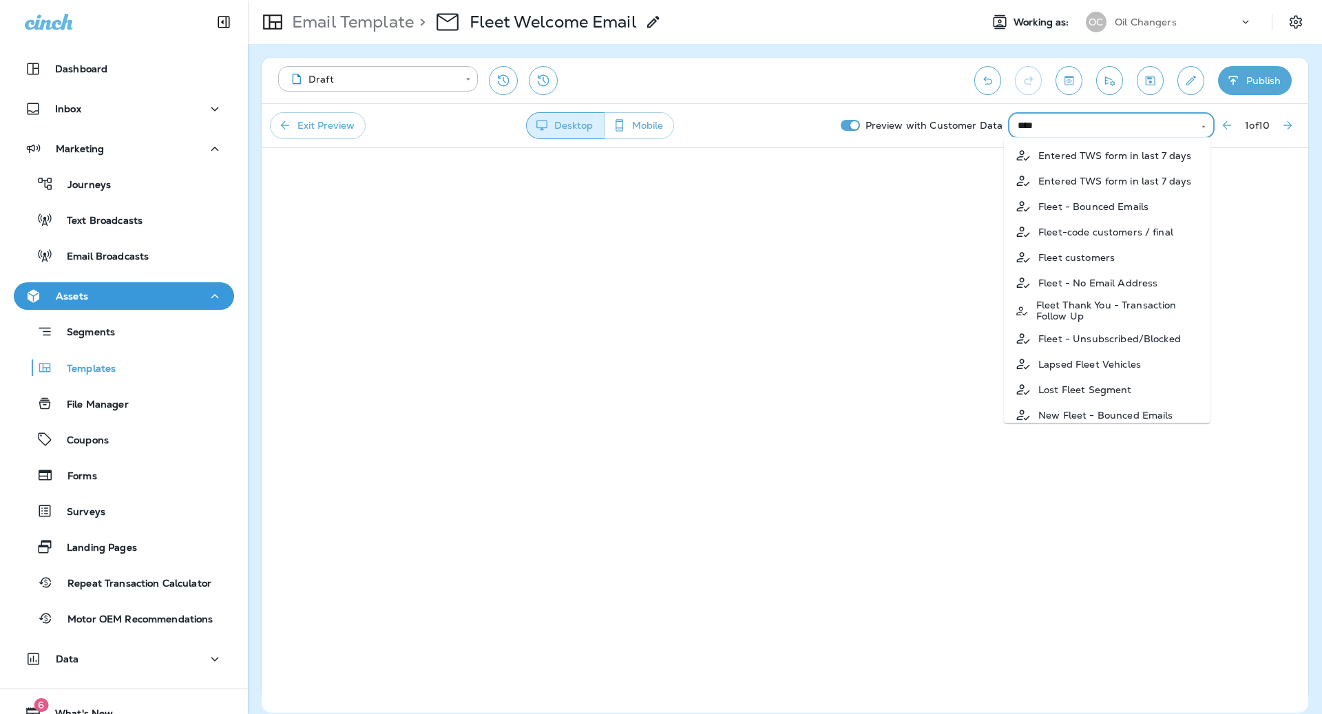
click at [1094, 260] on p "Fleet customers" at bounding box center [1076, 257] width 76 height 11
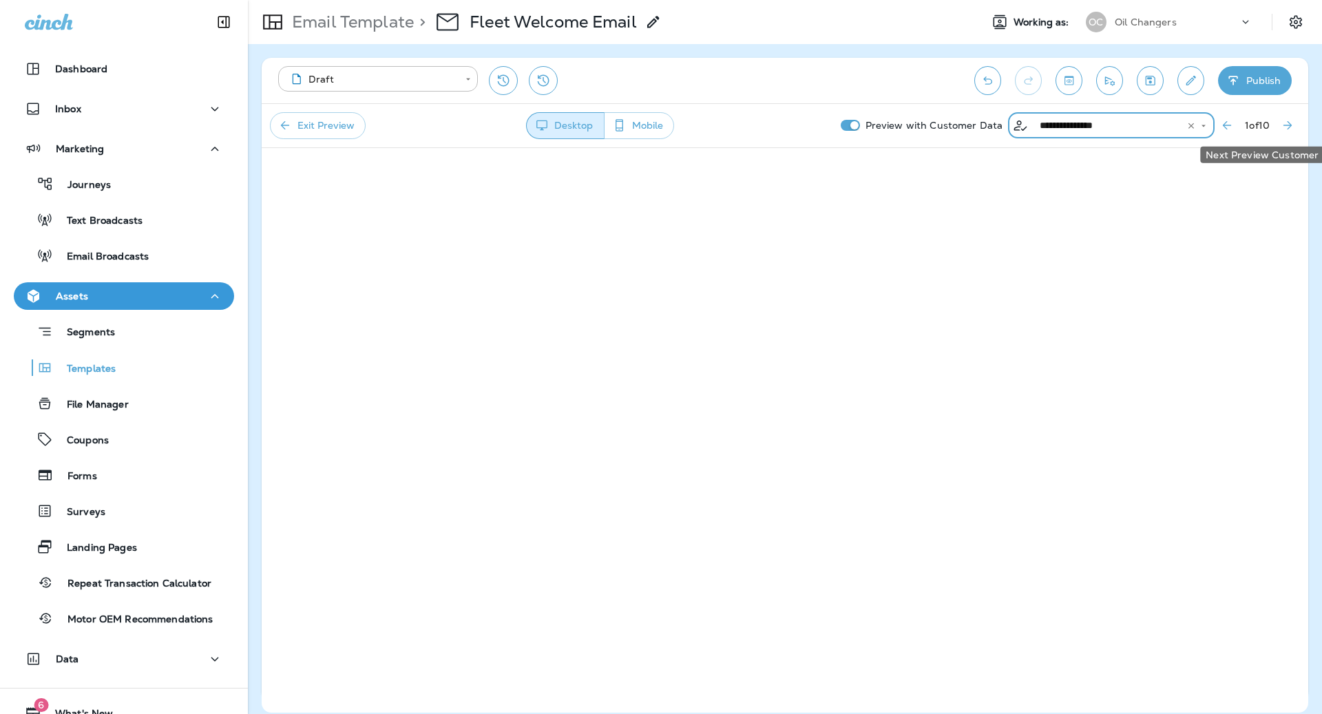
type input "**********"
click at [1283, 127] on icon "Next Preview Customer" at bounding box center [1288, 125] width 14 height 14
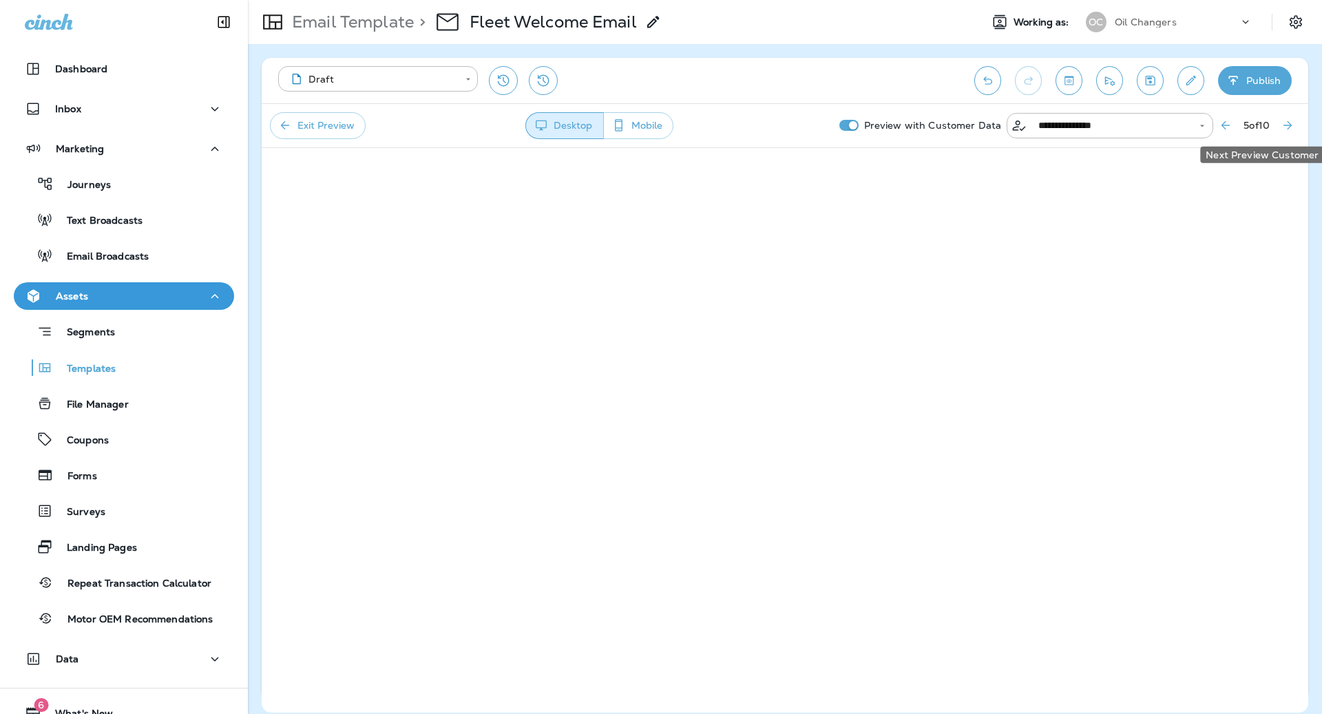
click at [1283, 127] on icon "Next Preview Customer" at bounding box center [1288, 125] width 14 height 14
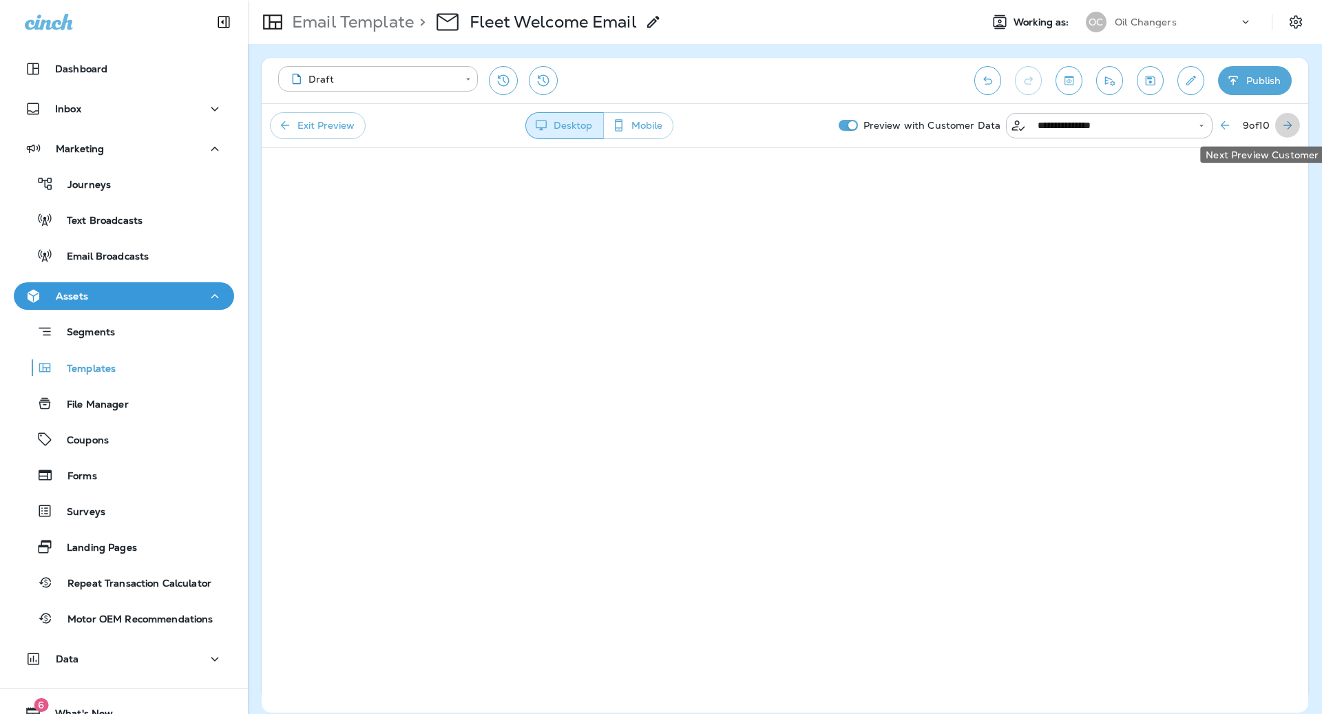
click at [1283, 127] on icon "Next Preview Customer" at bounding box center [1288, 125] width 14 height 14
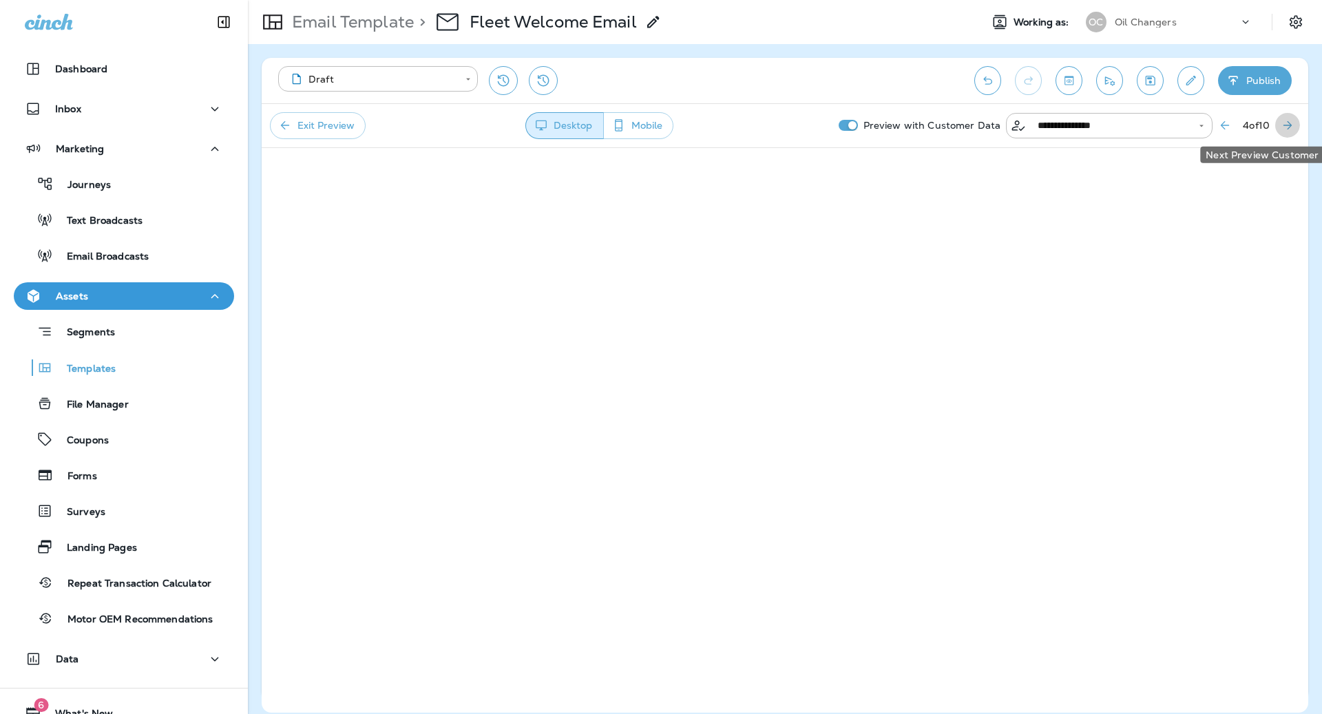
click at [1283, 127] on icon "Next Preview Customer" at bounding box center [1288, 125] width 14 height 14
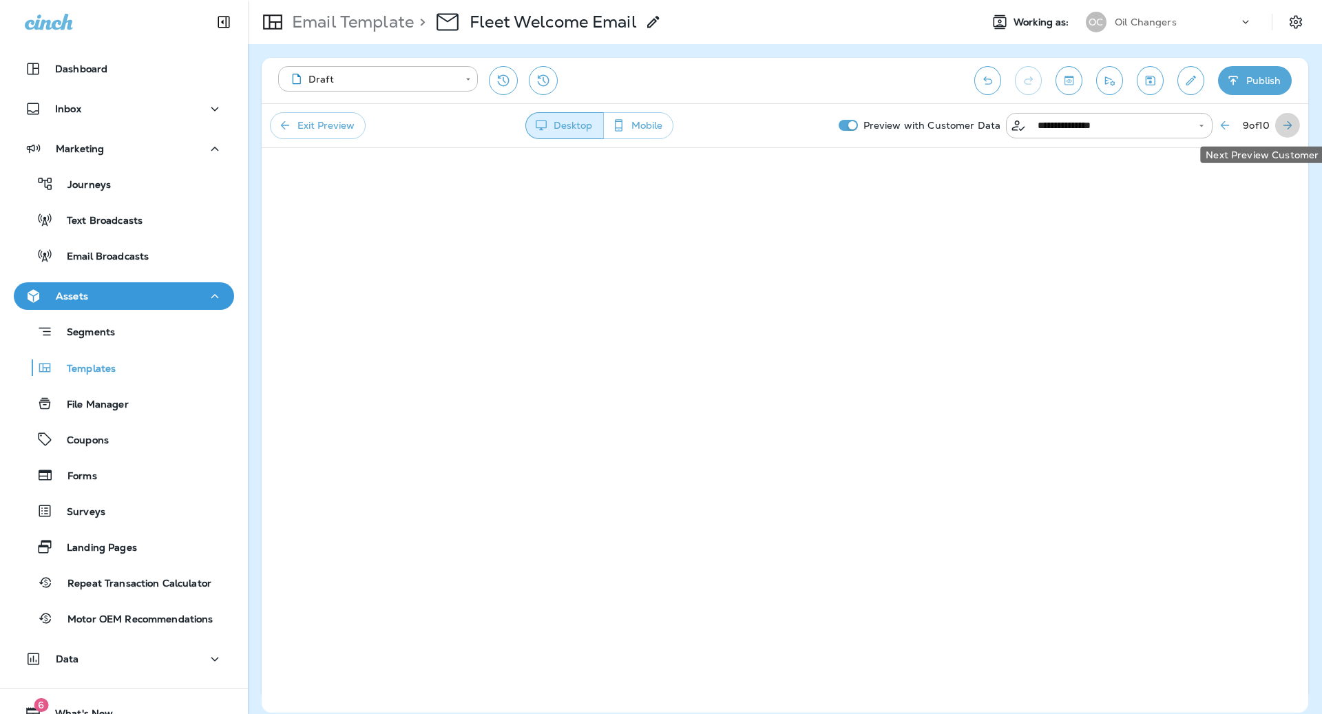
click at [1283, 127] on icon "Next Preview Customer" at bounding box center [1288, 125] width 14 height 14
click at [1218, 129] on icon "Previous Preview Customer" at bounding box center [1225, 125] width 14 height 14
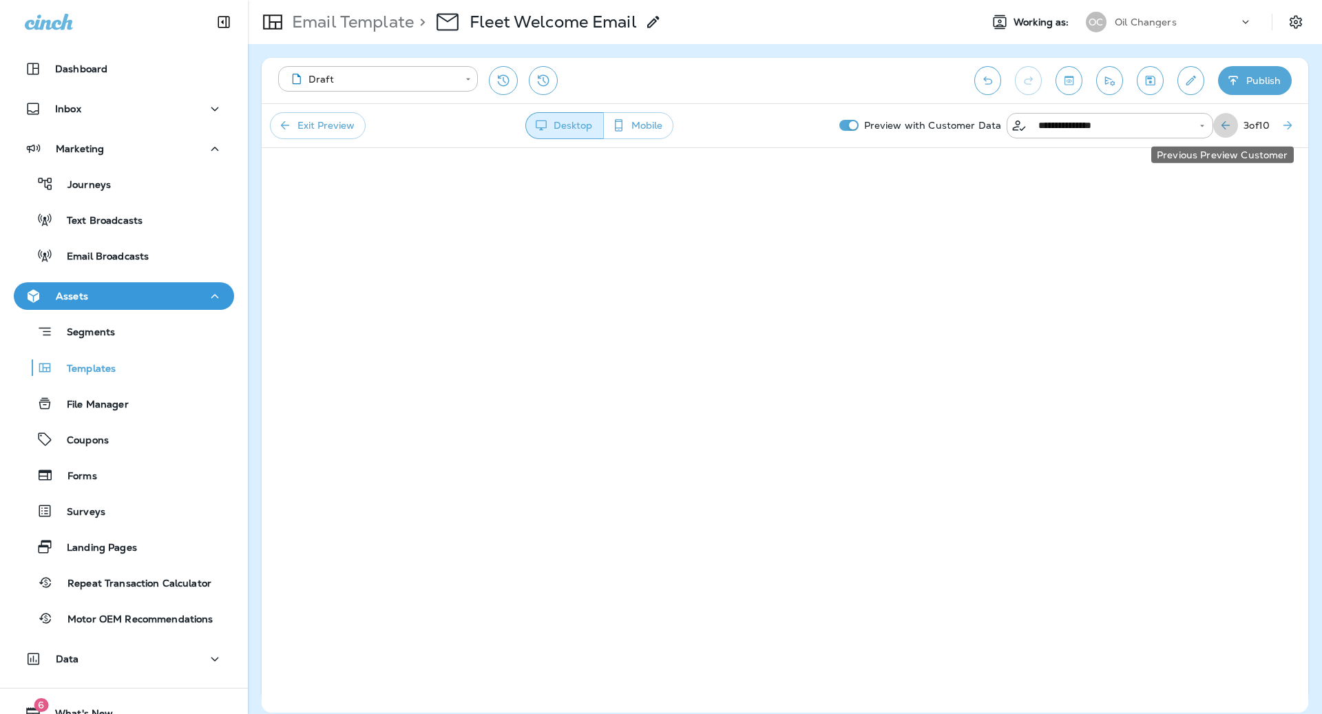
click at [1219, 129] on icon "Previous Preview Customer" at bounding box center [1226, 125] width 14 height 14
click at [1285, 124] on icon "Next Preview Customer" at bounding box center [1287, 125] width 8 height 8
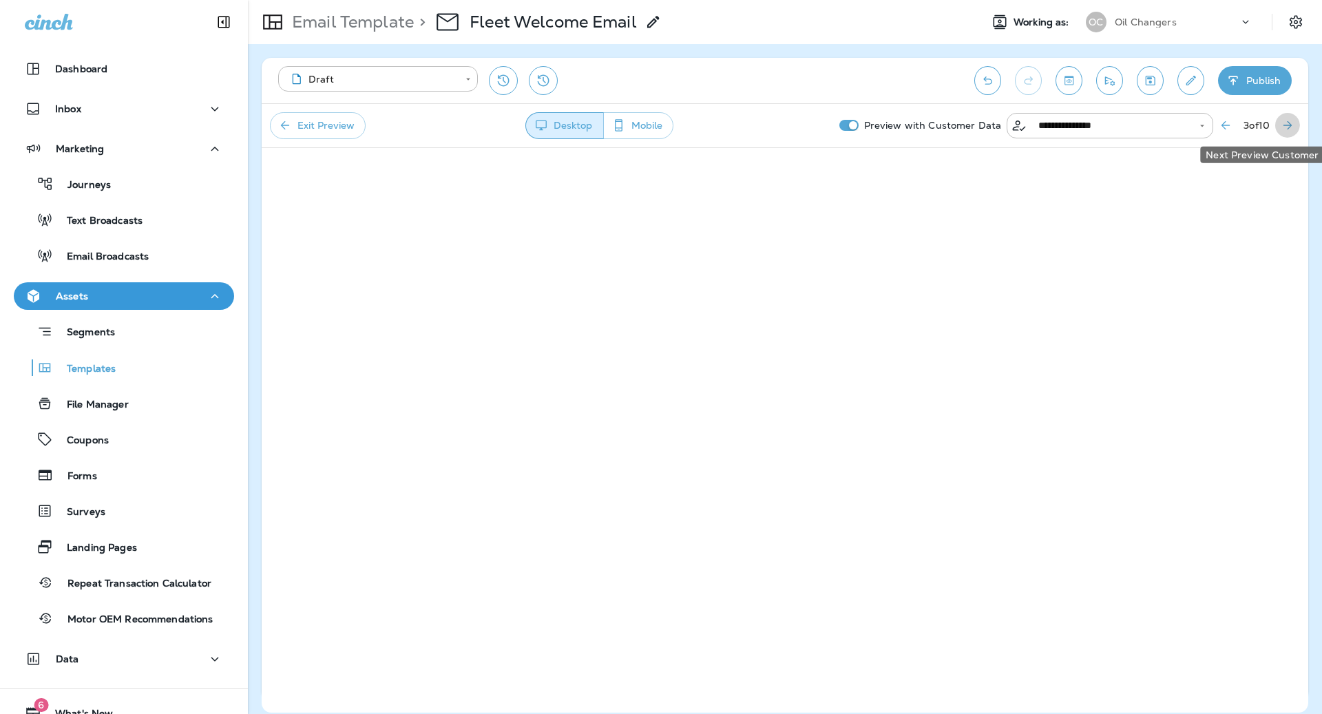
click at [1285, 124] on icon "Next Preview Customer" at bounding box center [1287, 125] width 8 height 8
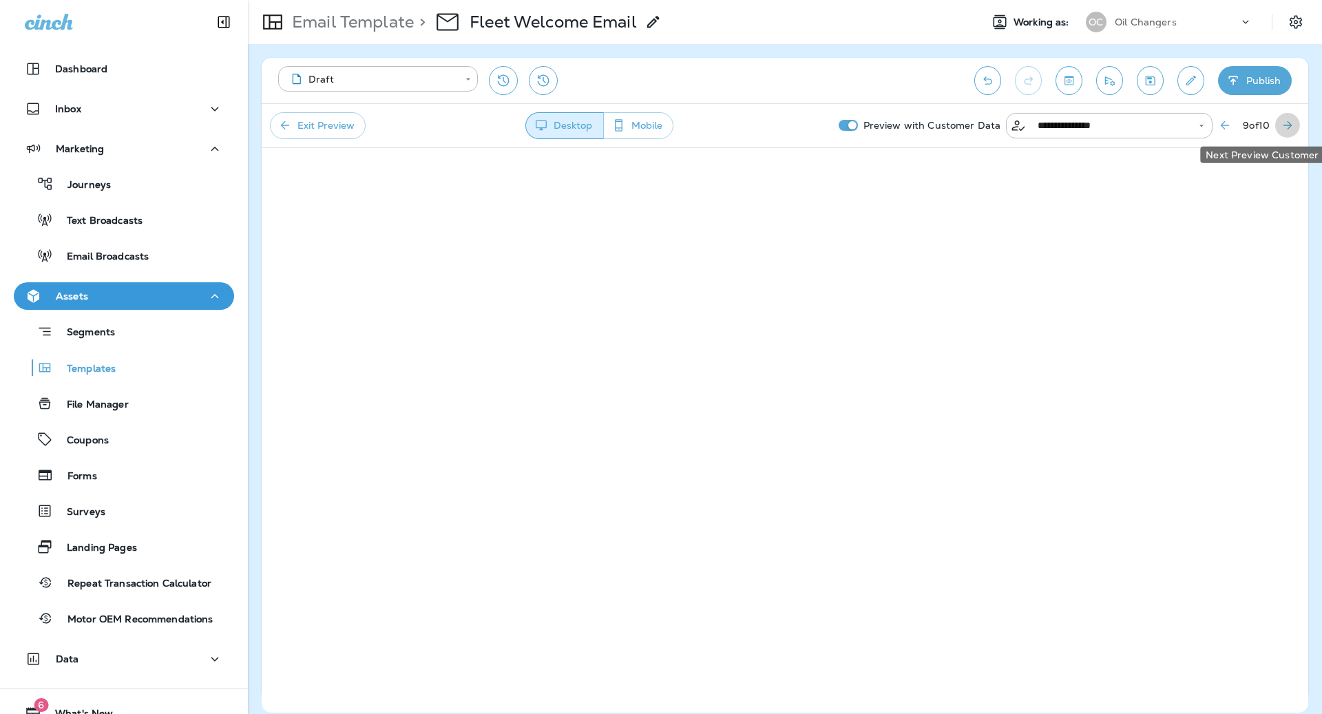
click at [1285, 124] on icon "Next Preview Customer" at bounding box center [1287, 125] width 8 height 8
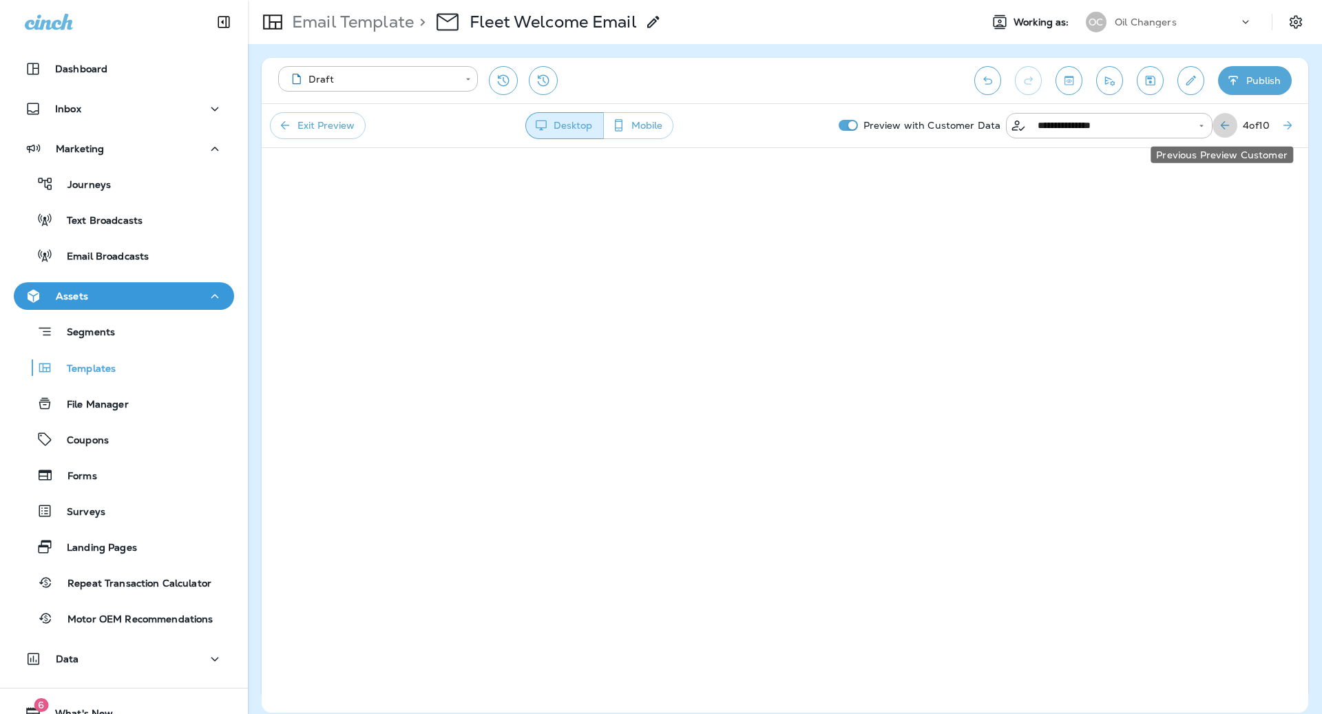
click at [1224, 127] on icon "Previous Preview Customer" at bounding box center [1225, 125] width 14 height 14
click at [1224, 127] on icon "Previous Preview Customer" at bounding box center [1226, 125] width 14 height 14
click at [1165, 67] on div "**********" at bounding box center [785, 80] width 1046 height 45
click at [1158, 74] on button "Save" at bounding box center [1150, 80] width 27 height 29
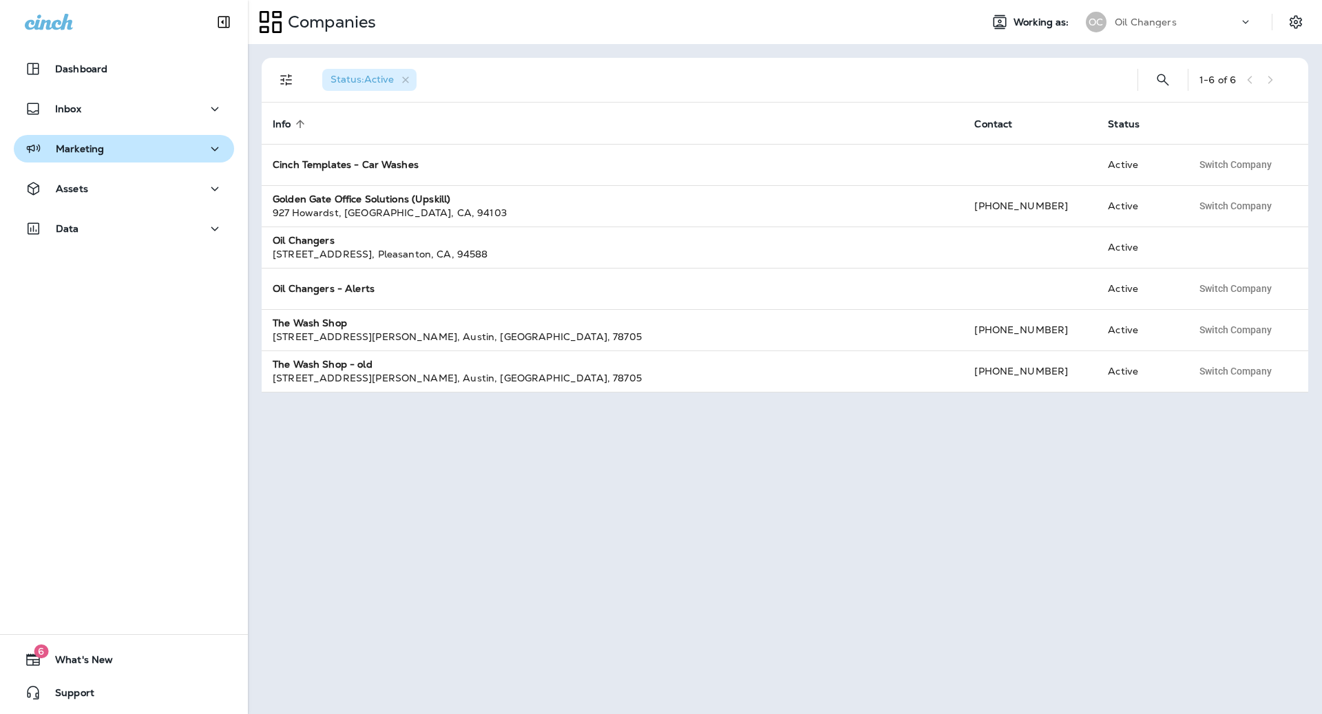
click at [106, 151] on div "Marketing" at bounding box center [124, 148] width 198 height 17
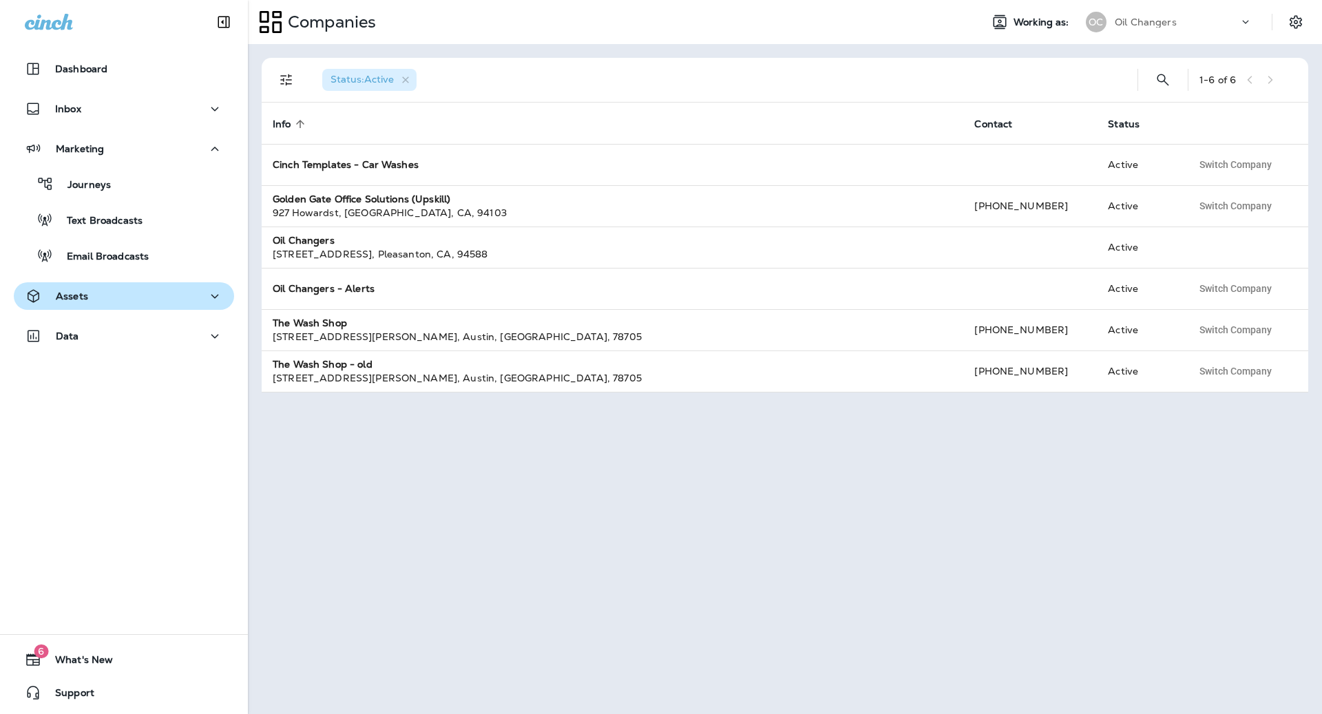
click at [105, 303] on div "Assets" at bounding box center [124, 296] width 198 height 17
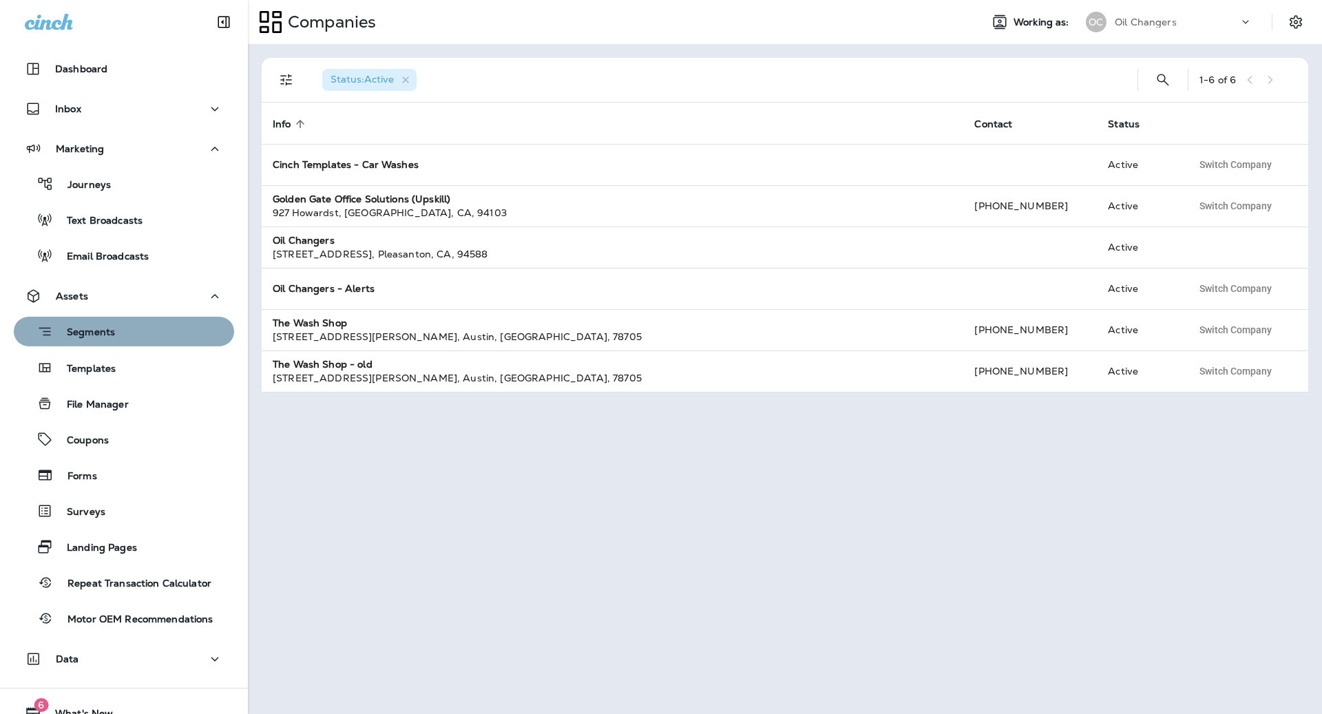
click at [112, 331] on p "Segments" at bounding box center [84, 333] width 62 height 14
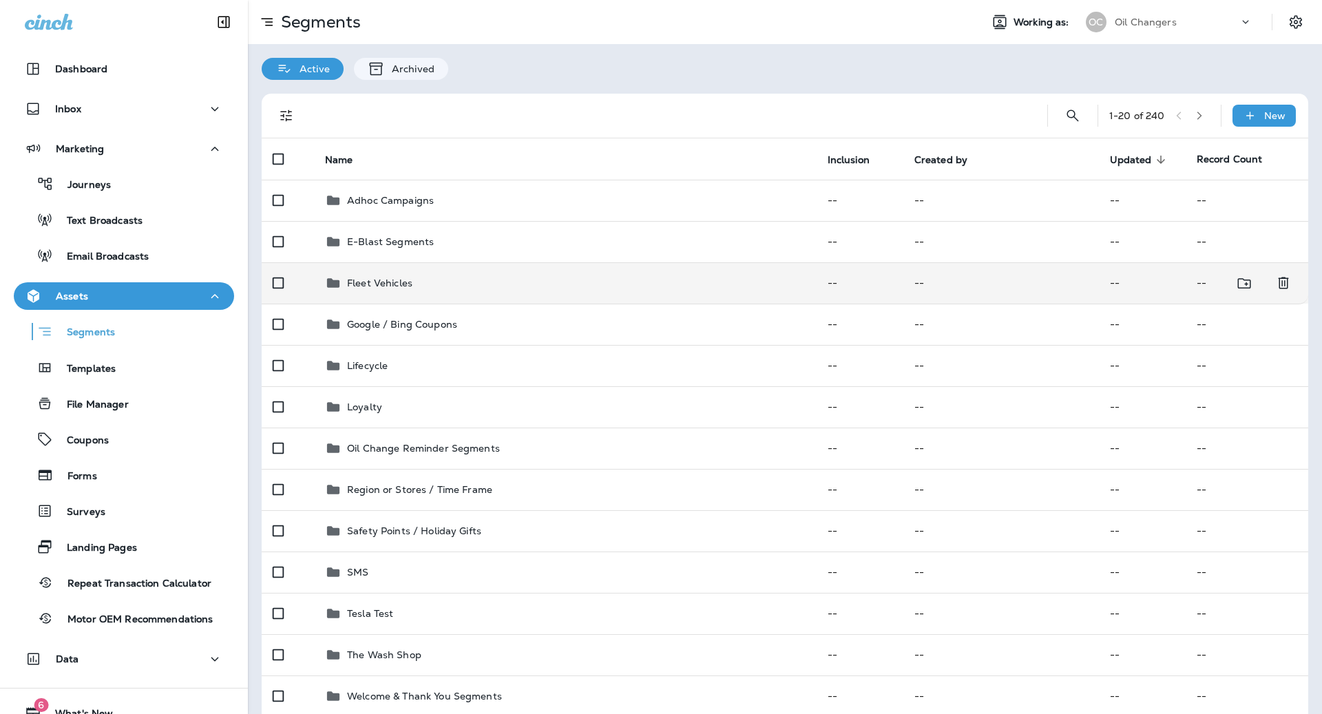
click at [652, 262] on td "Fleet Vehicles" at bounding box center [565, 282] width 503 height 41
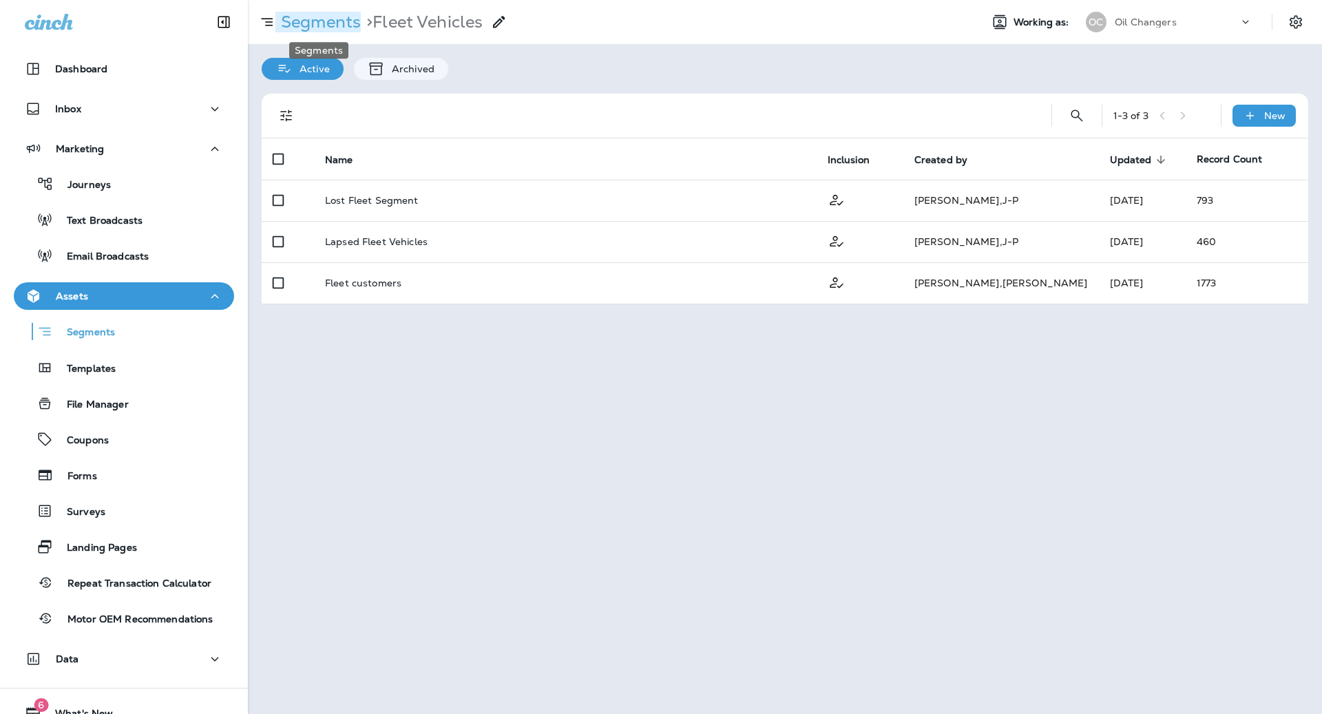
click at [332, 17] on p "Segments" at bounding box center [317, 22] width 85 height 21
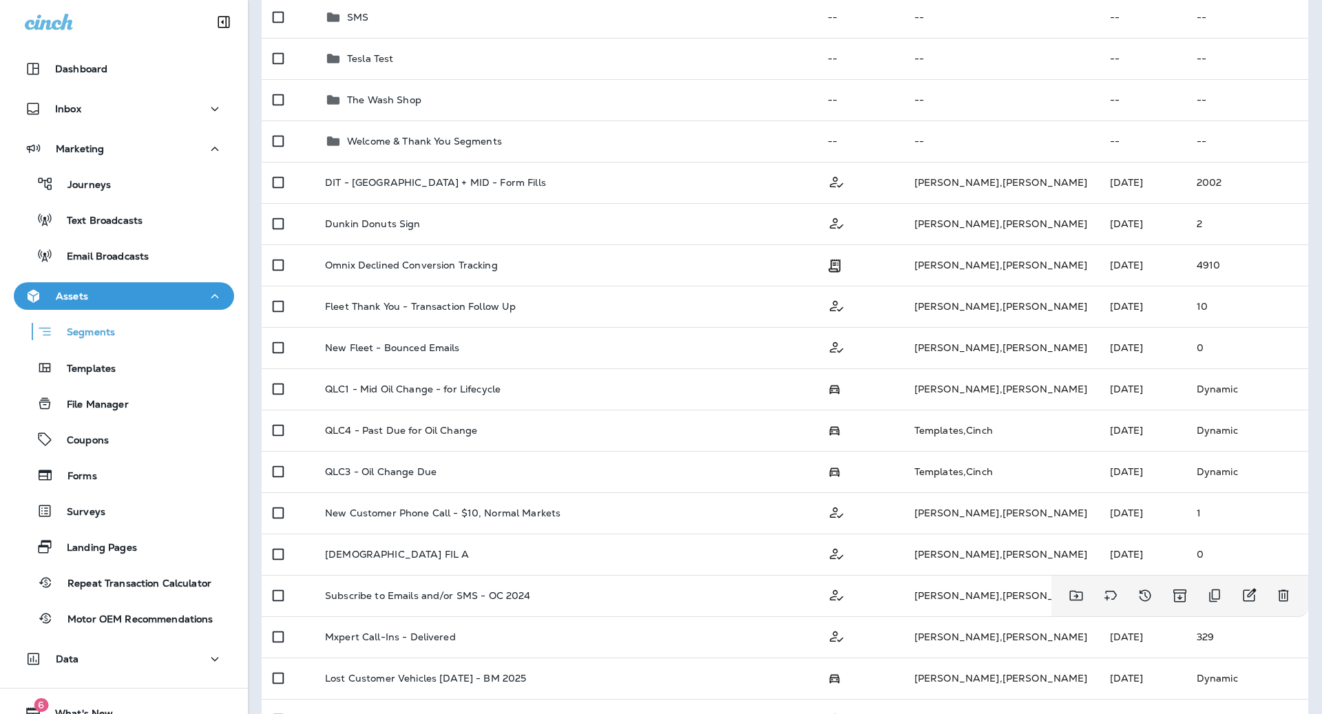
scroll to position [736, 0]
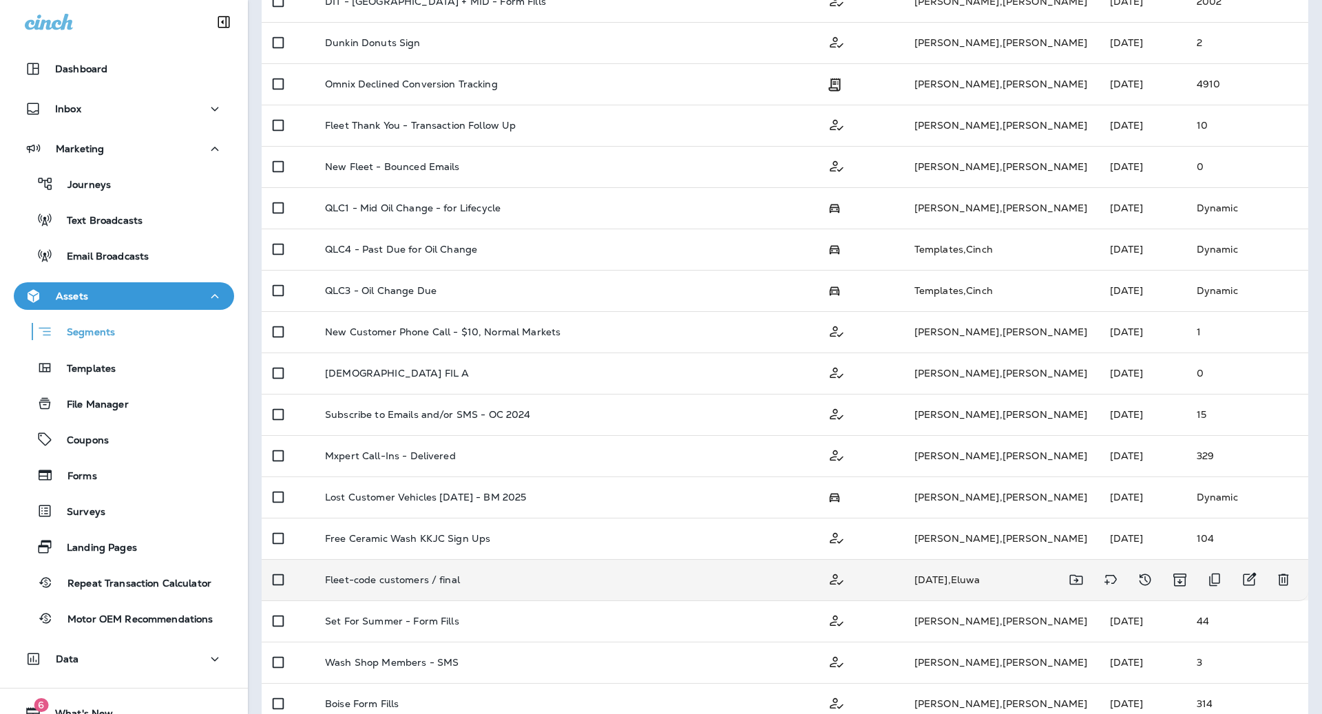
click at [521, 575] on div "Fleet-code customers / final" at bounding box center [565, 579] width 481 height 11
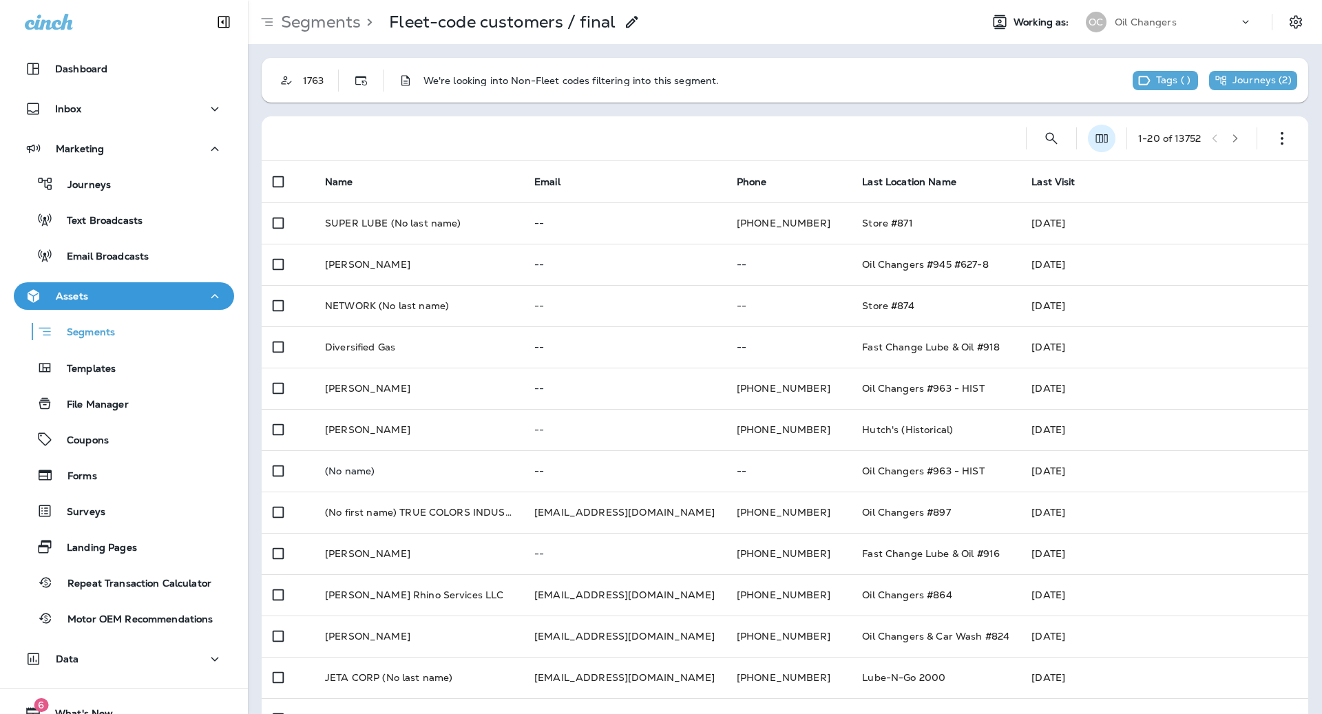
click at [1099, 137] on use "Edit Fields" at bounding box center [1102, 138] width 12 height 8
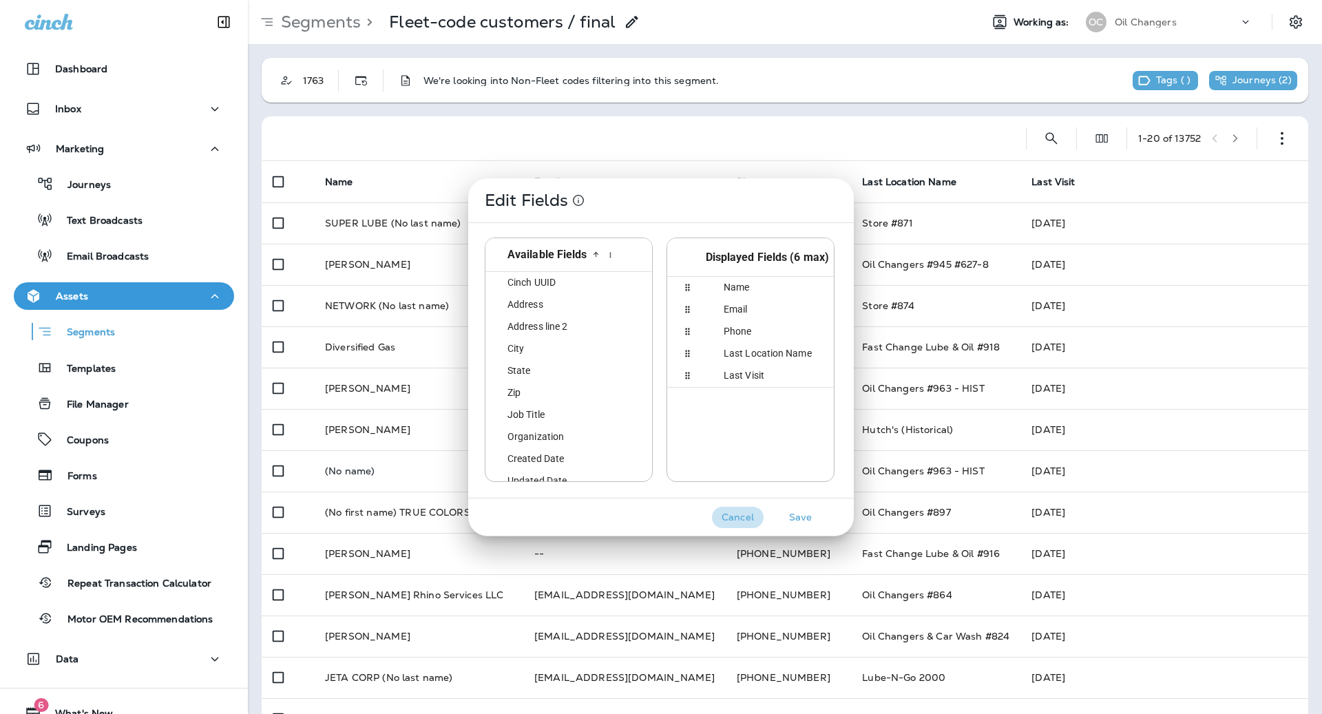
click at [738, 522] on button "Cancel" at bounding box center [738, 517] width 52 height 21
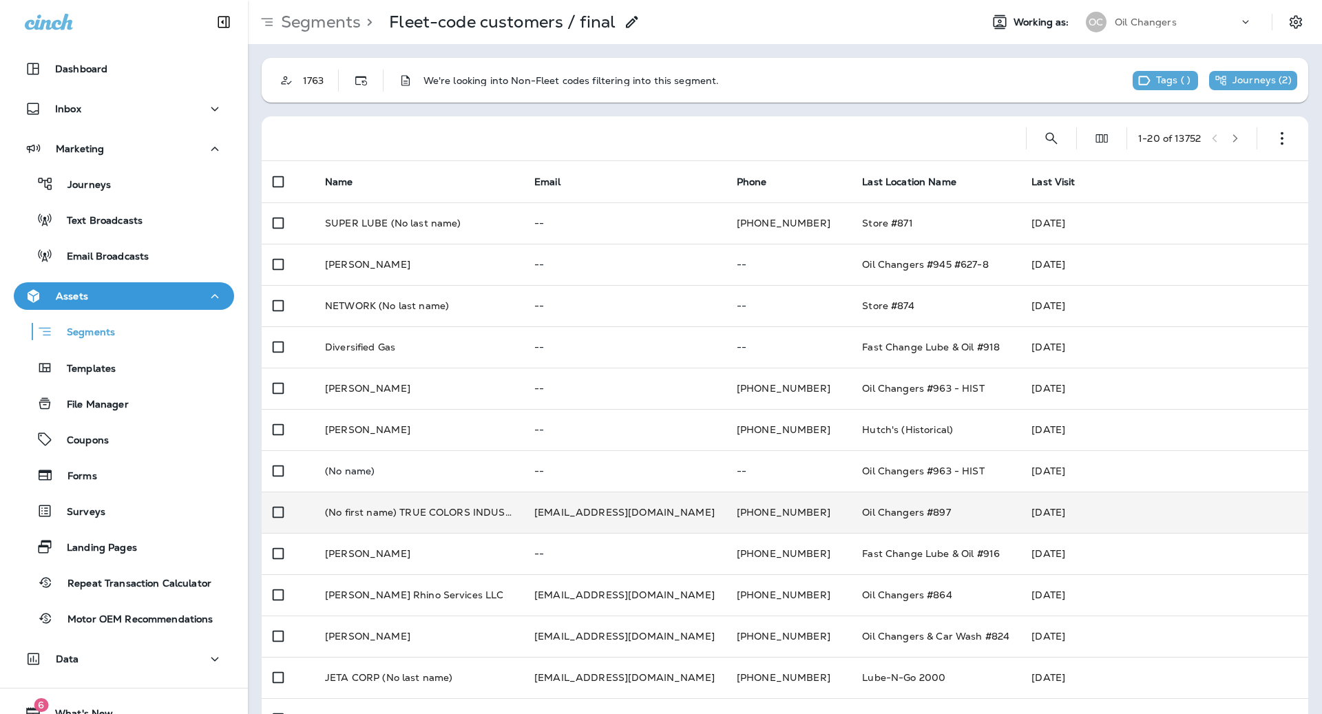
scroll to position [328, 0]
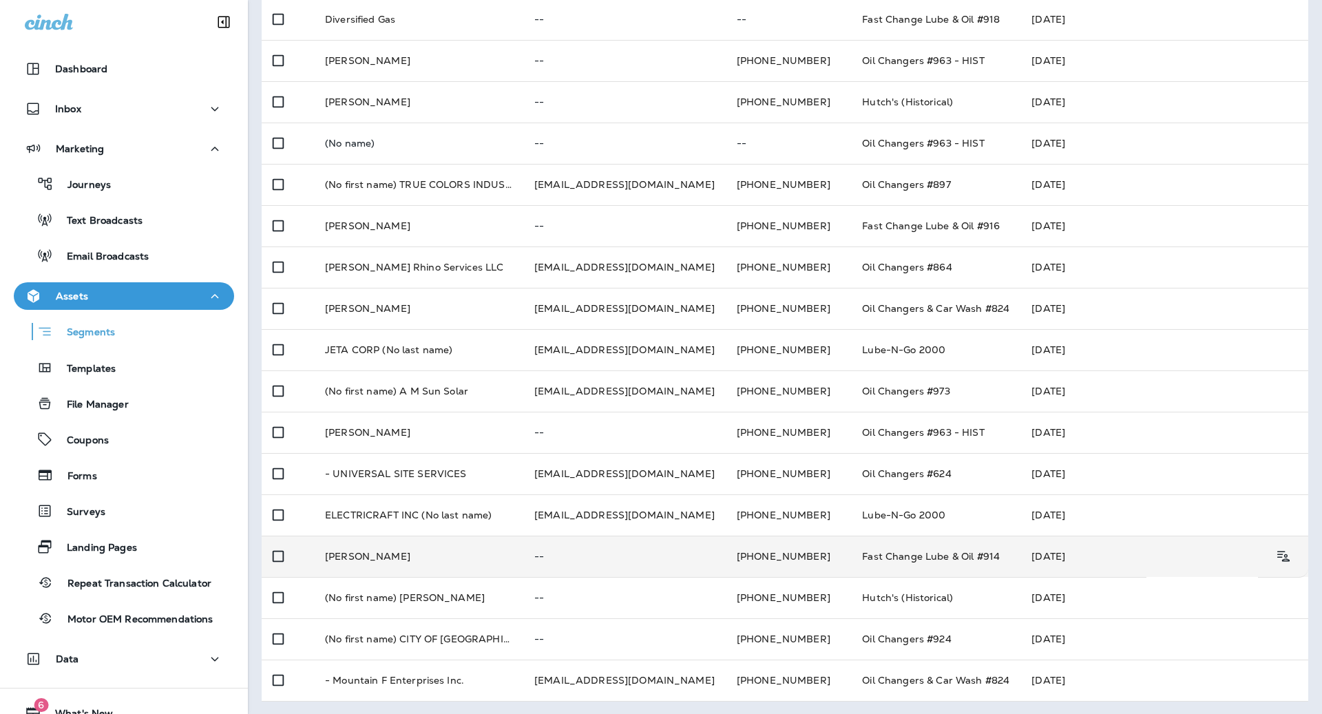
click at [726, 572] on td "--" at bounding box center [624, 556] width 202 height 41
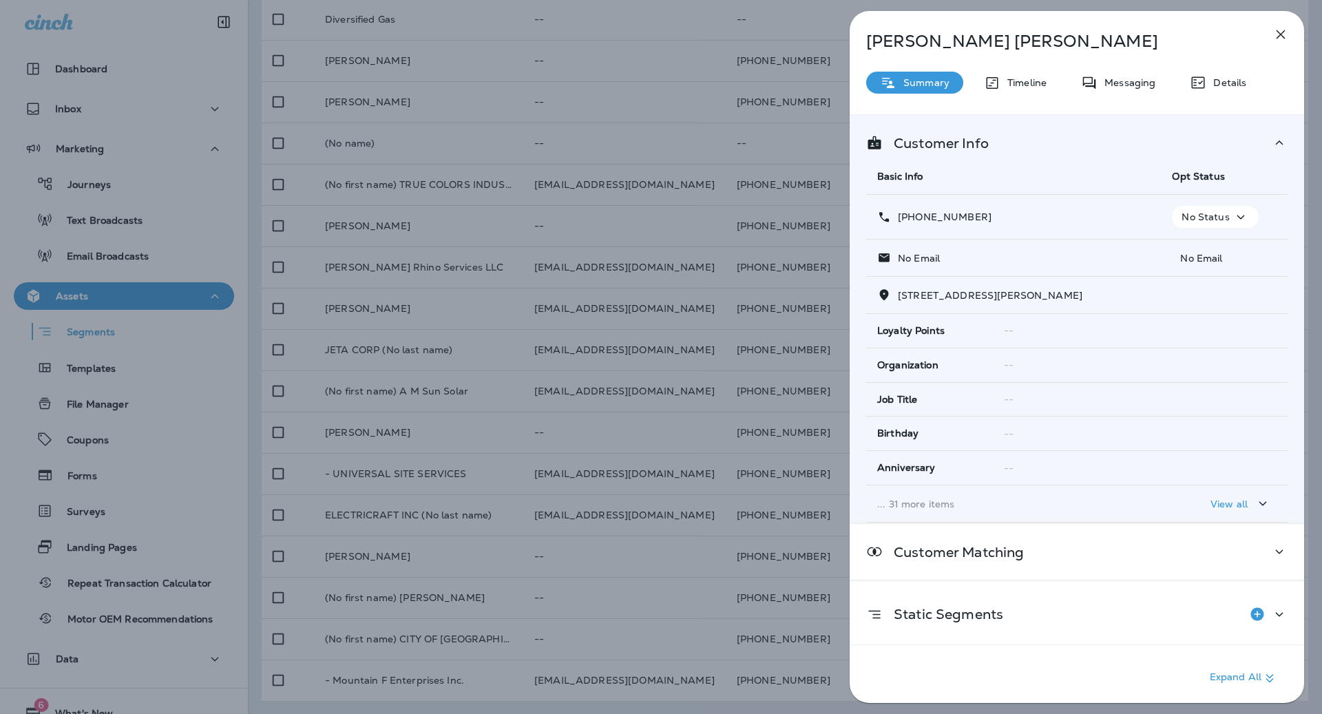
click at [1248, 496] on div "View all" at bounding box center [1240, 503] width 61 height 17
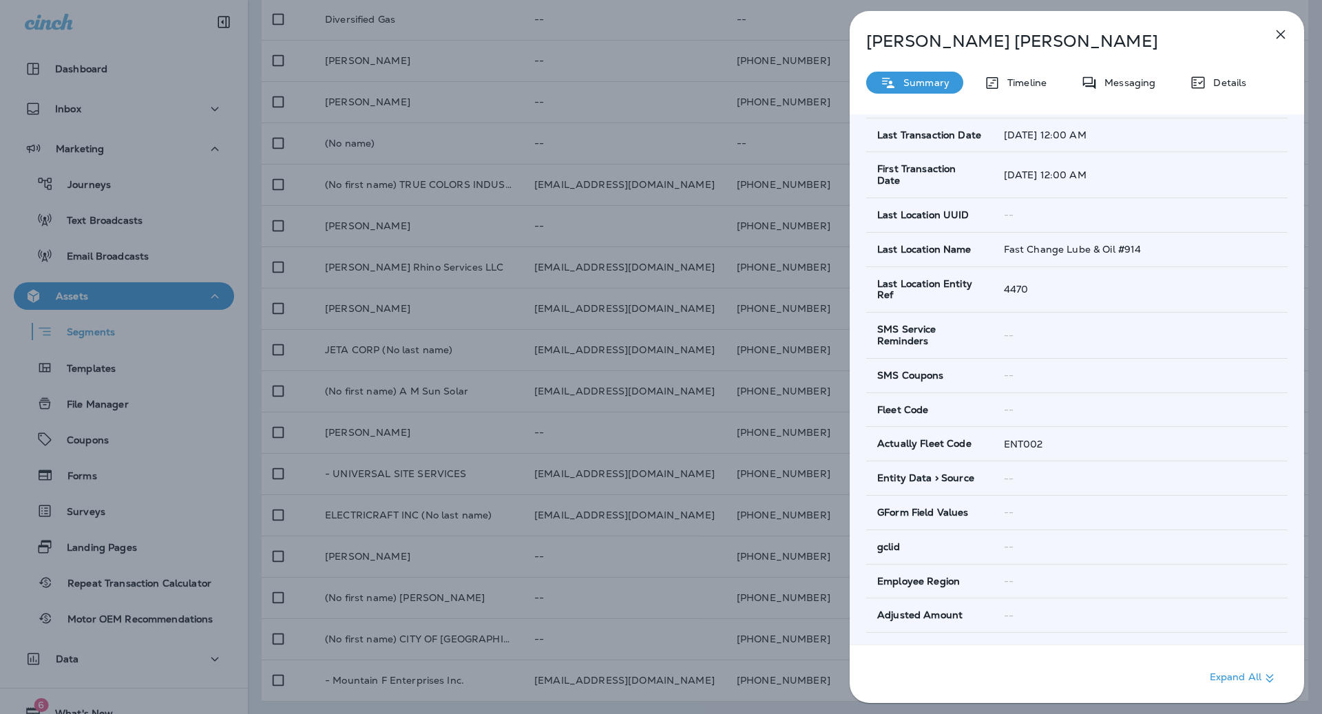
scroll to position [816, 0]
